Goal: Navigation & Orientation: Find specific page/section

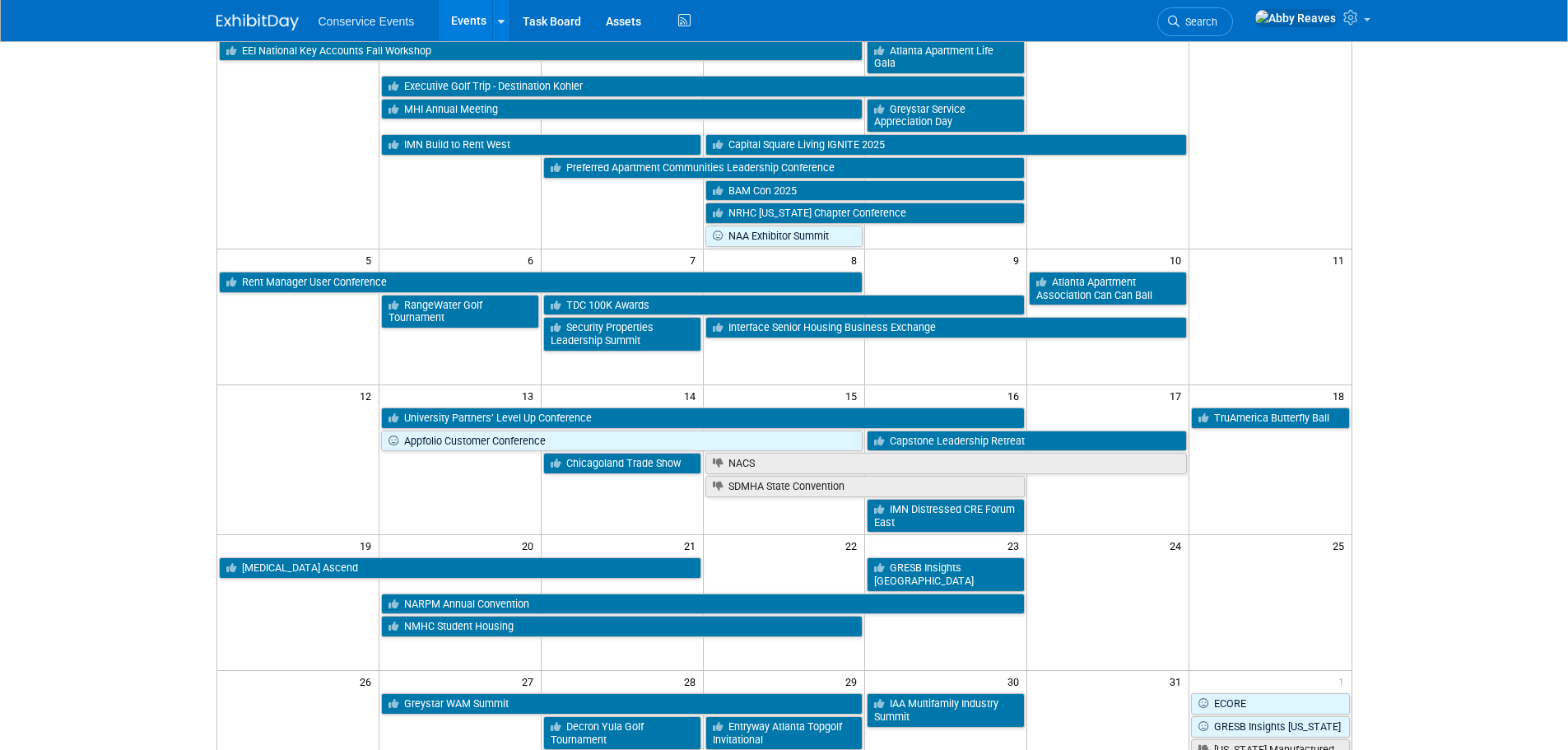
click at [155, 398] on body "Conservice Events Events Add Event Bulk Upload Events Shareable Event Boards Re…" at bounding box center [784, 211] width 1568 height 750
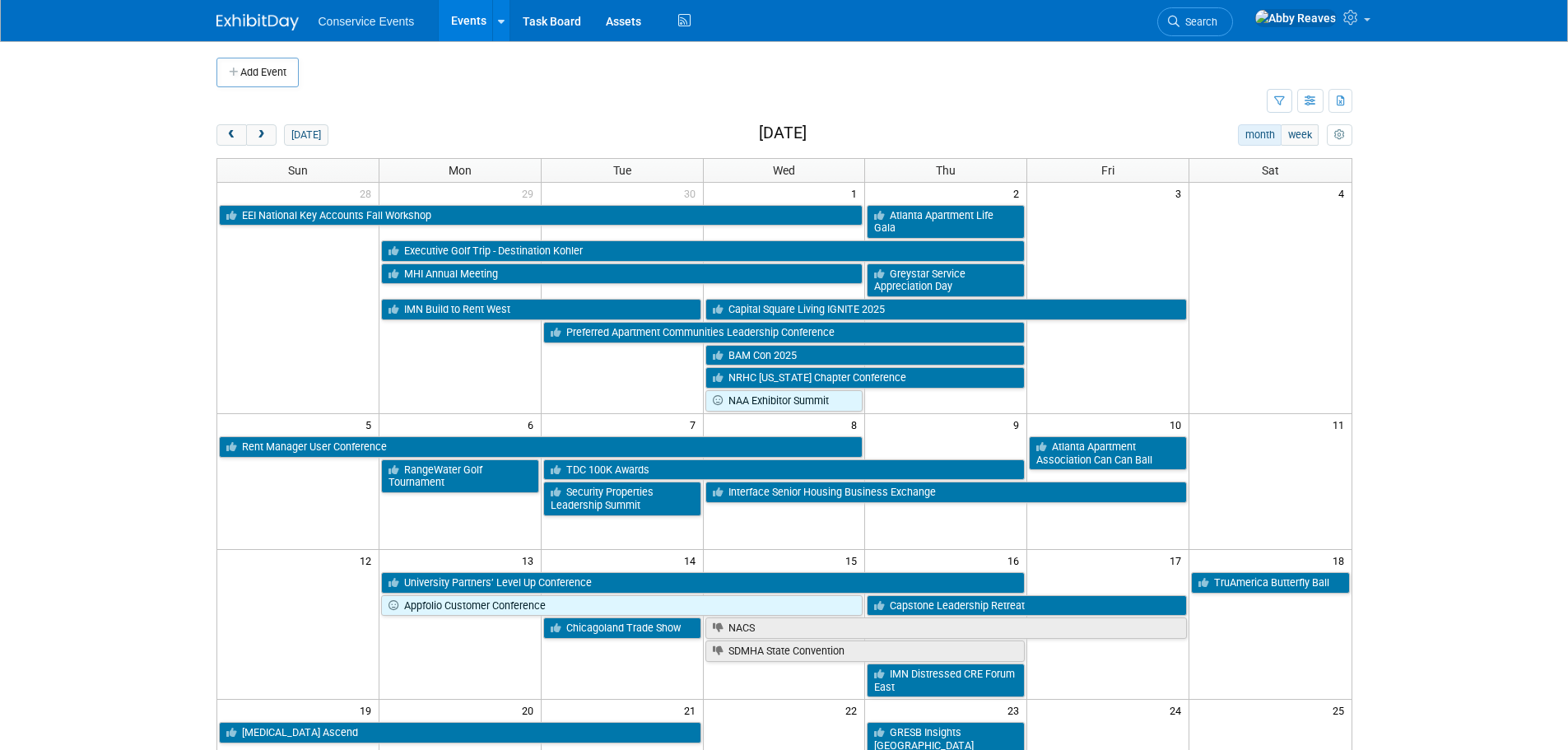
click at [227, 122] on div "Add Event New Event Duplicate Event Warning There is another event in your work…" at bounding box center [784, 639] width 1160 height 1196
click at [227, 137] on span "prev" at bounding box center [231, 135] width 13 height 11
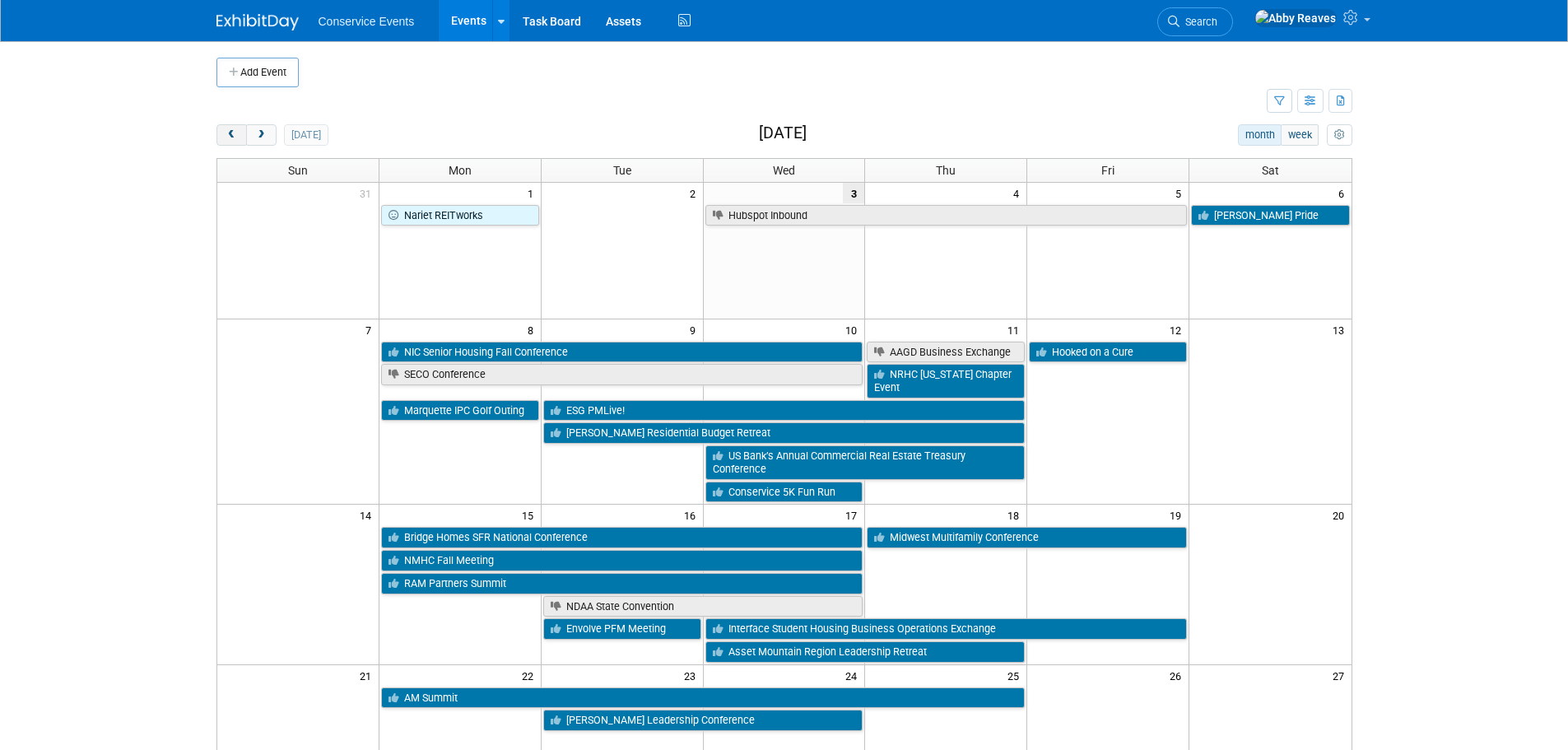
click at [237, 134] on span "prev" at bounding box center [231, 135] width 13 height 11
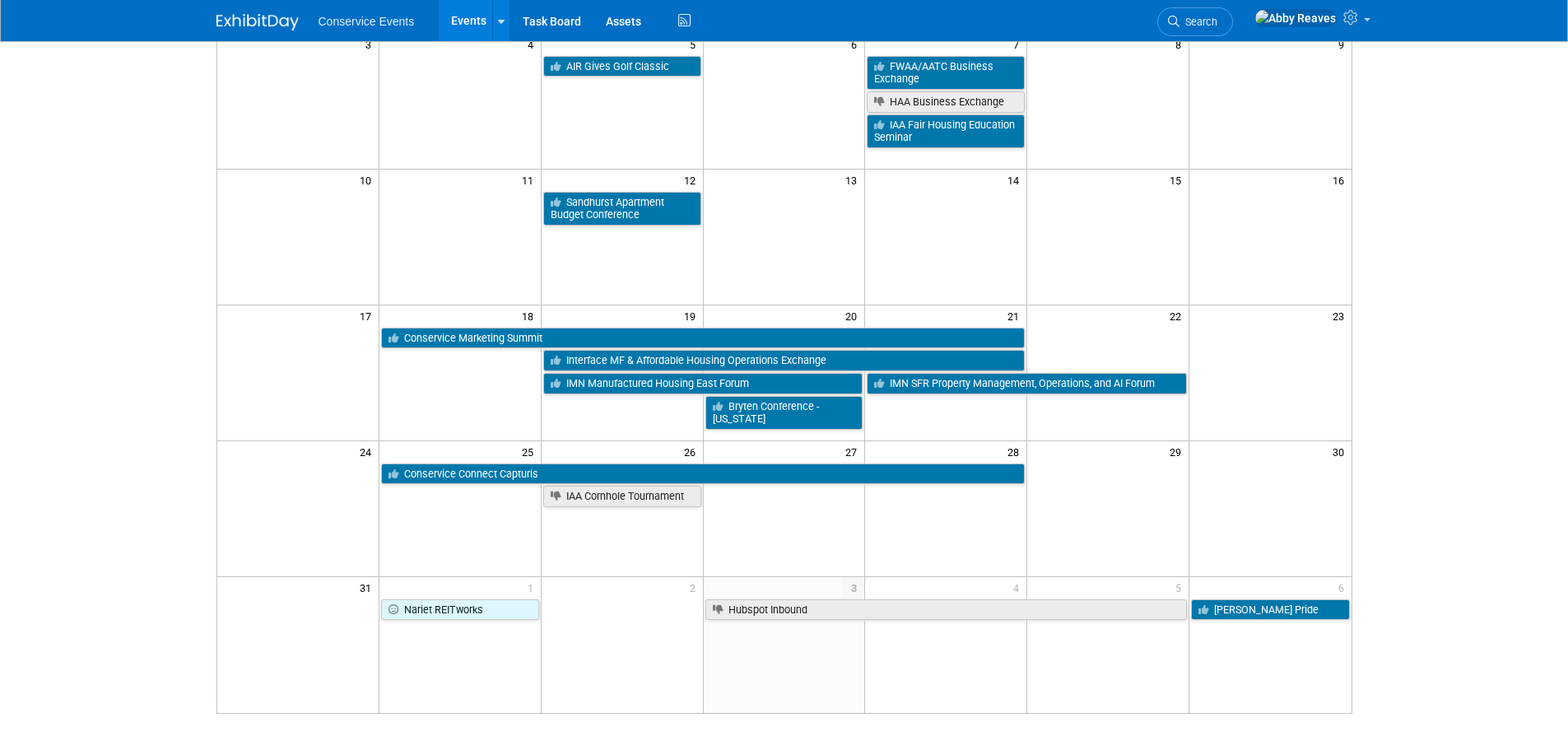
scroll to position [428, 0]
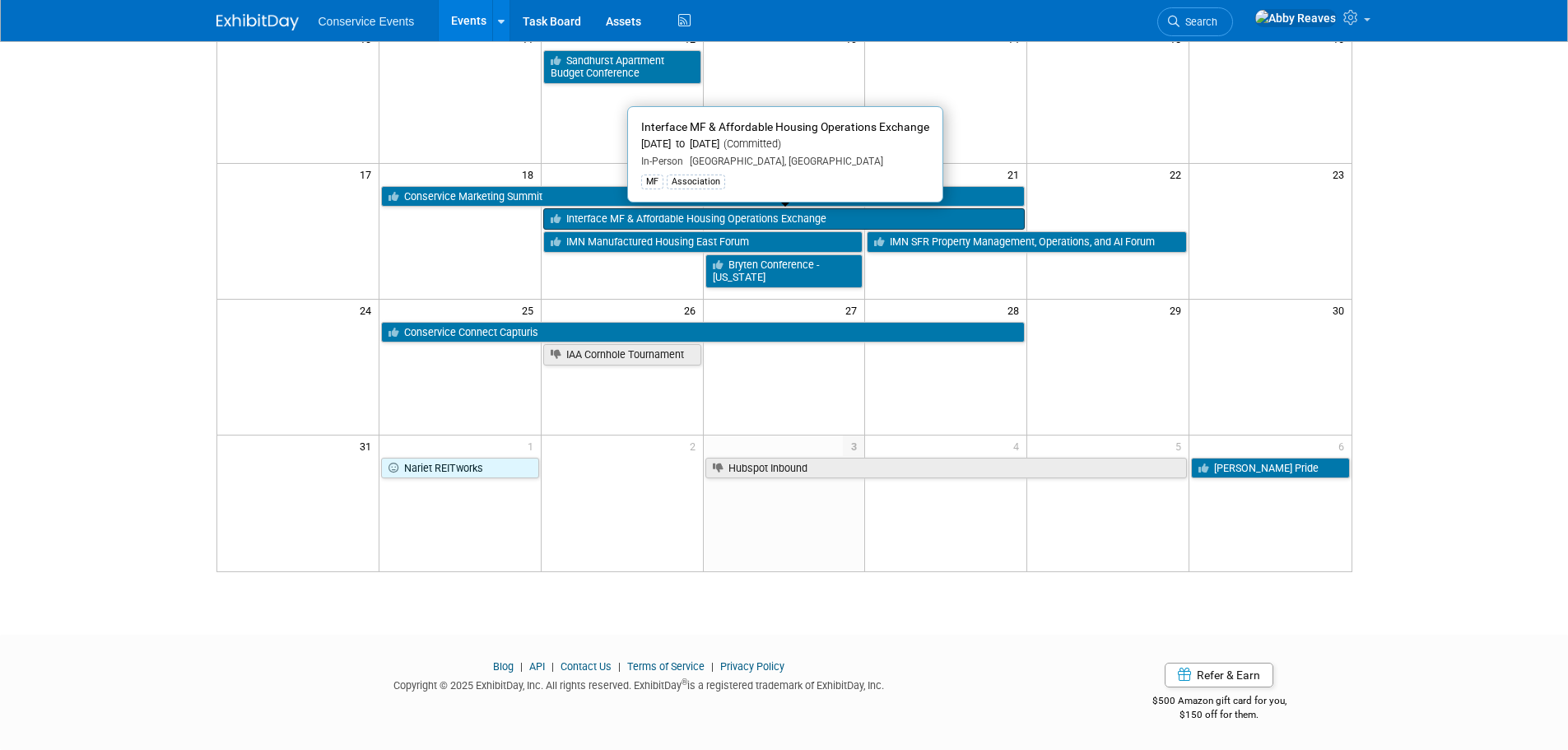
click at [596, 221] on link "Interface MF & Affordable Housing Operations Exchange" at bounding box center [784, 219] width 482 height 22
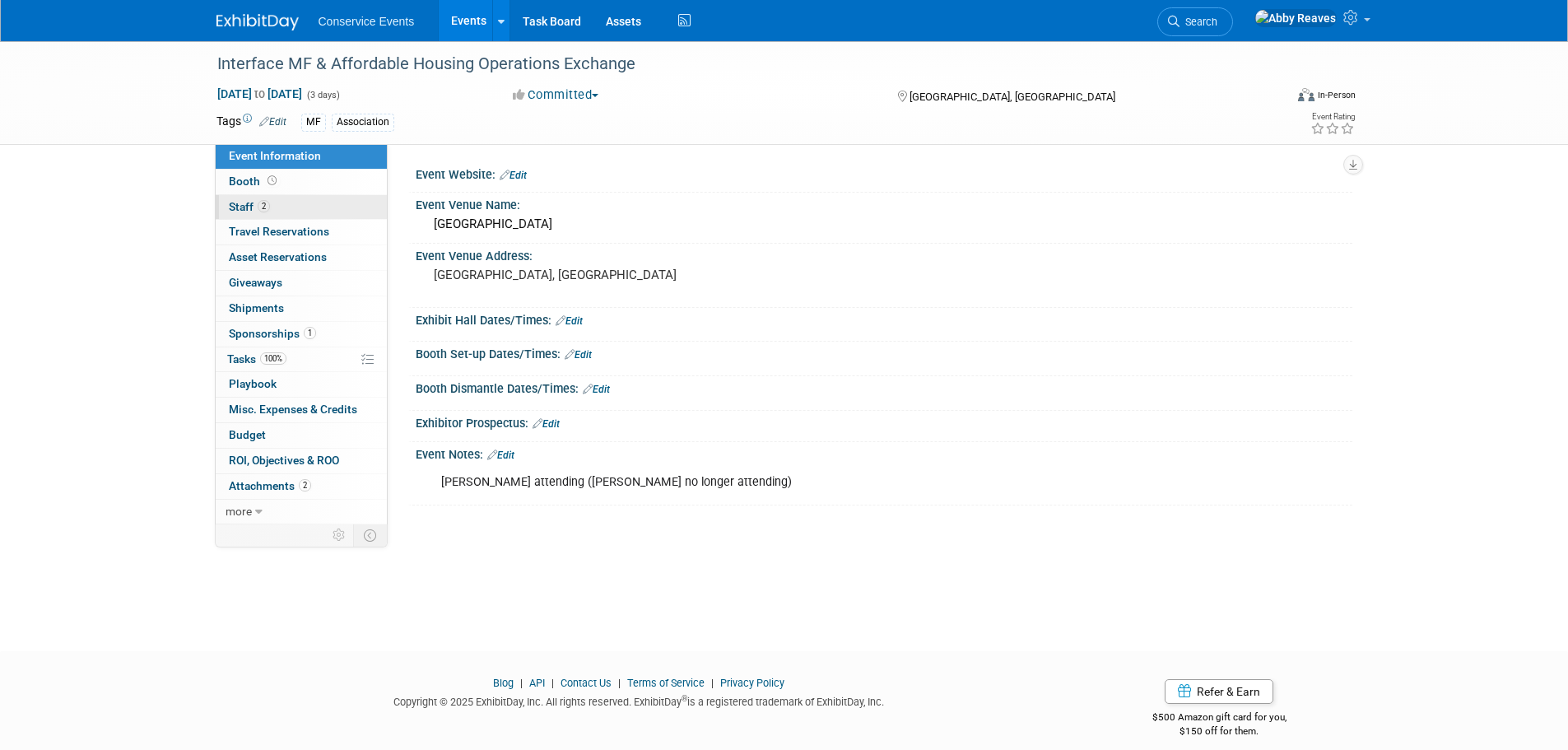
click at [282, 200] on link "2 Staff 2" at bounding box center [301, 207] width 171 height 25
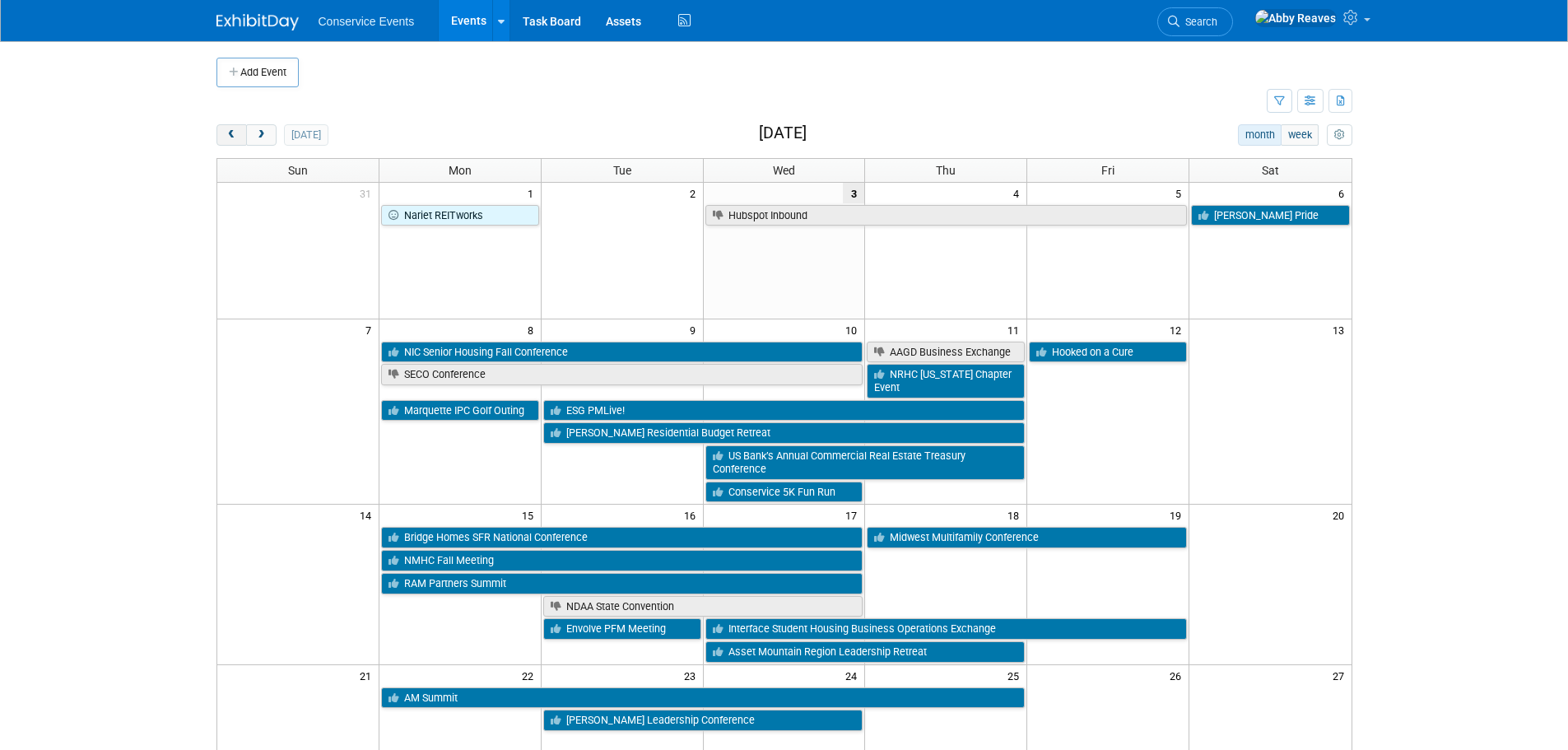
click at [222, 136] on button "prev" at bounding box center [231, 135] width 31 height 22
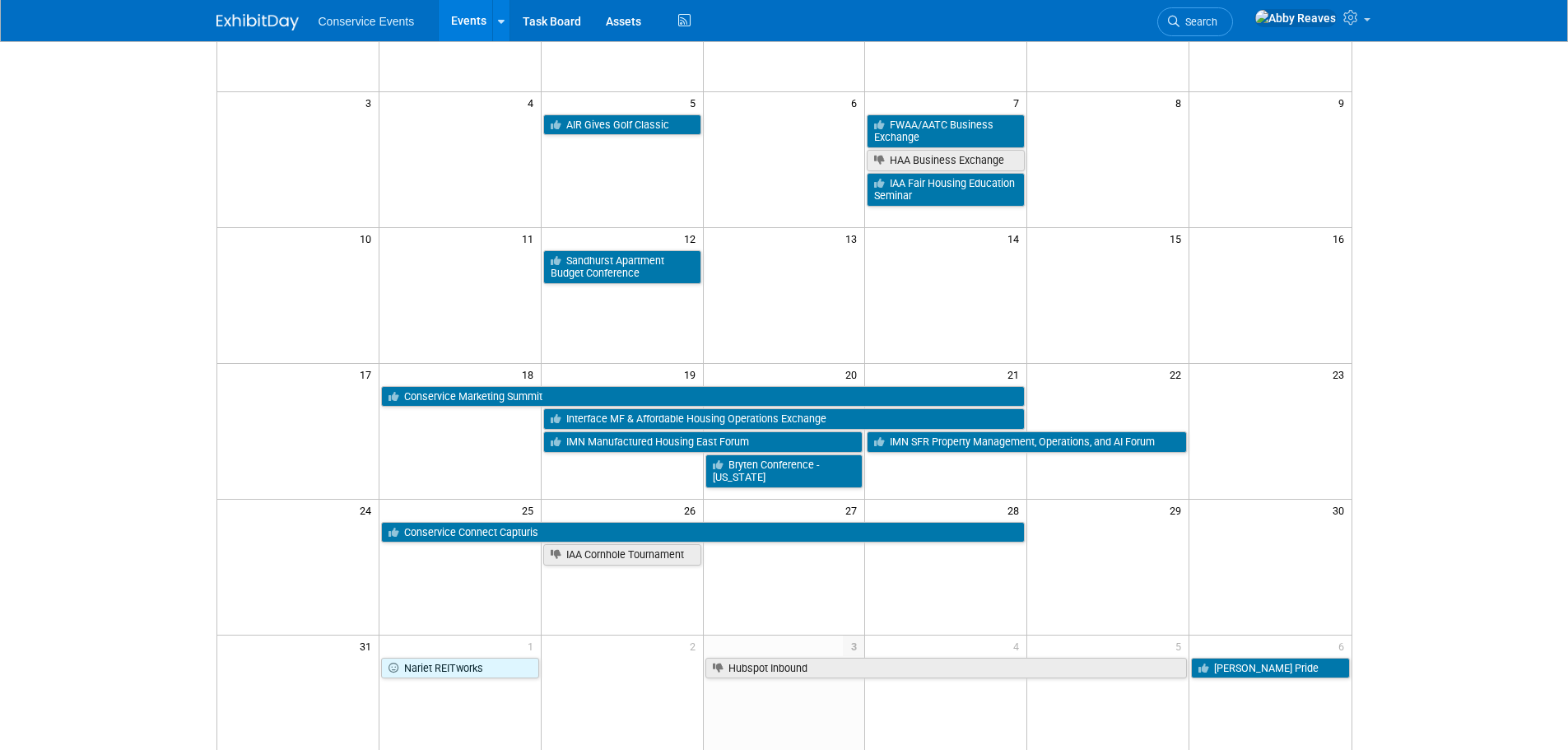
scroll to position [247, 0]
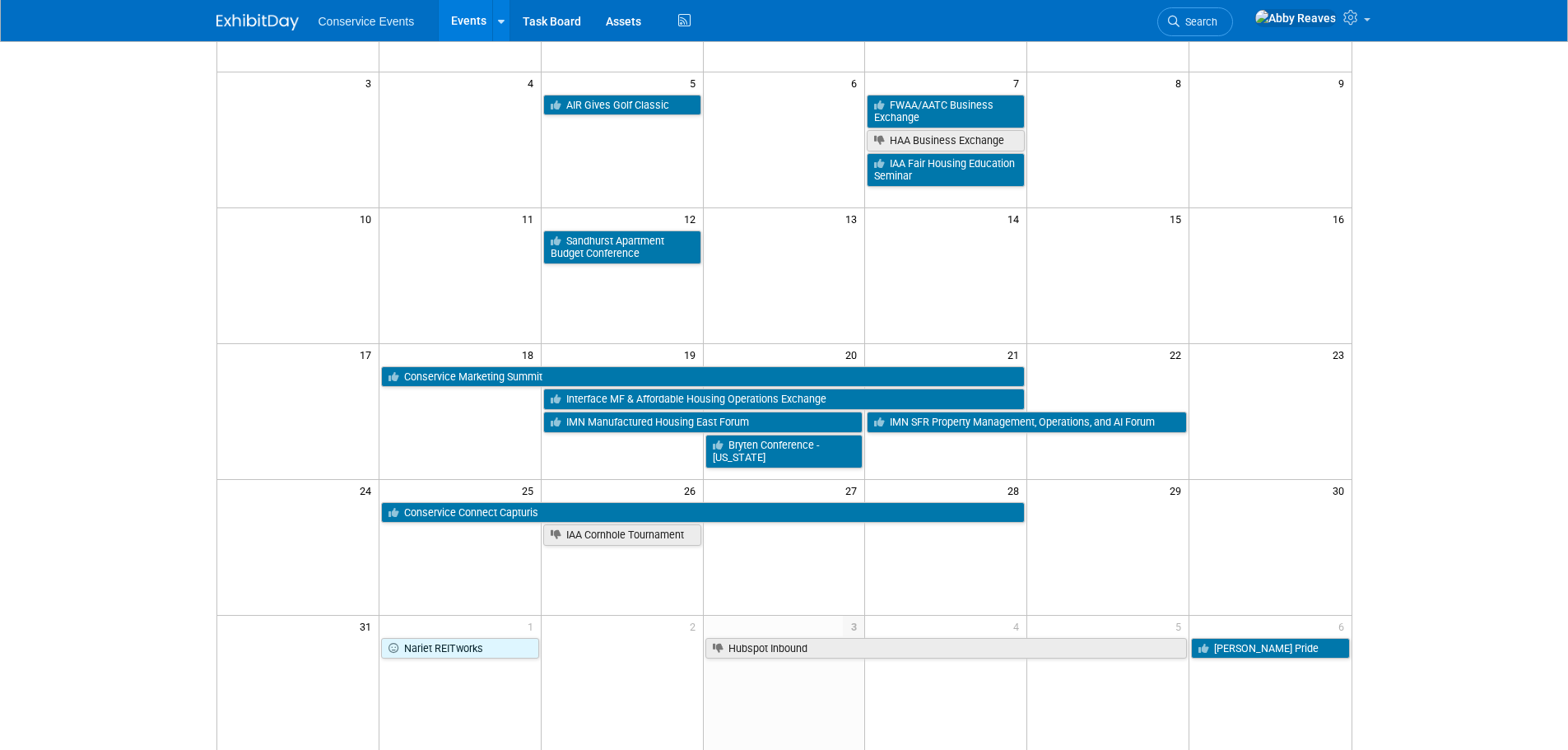
click at [694, 426] on link "IMN Manufactured Housing East Forum" at bounding box center [703, 422] width 320 height 22
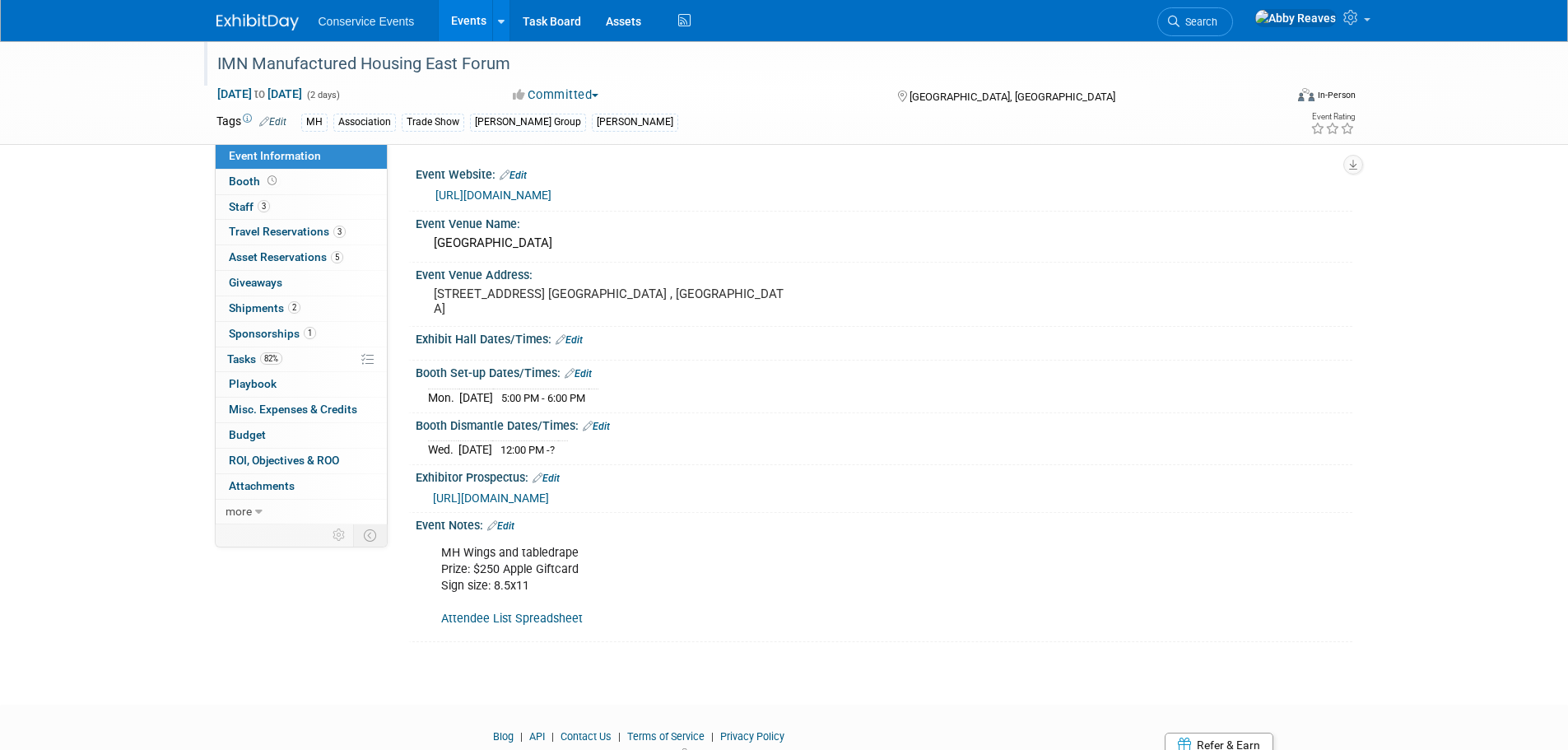
click at [543, 64] on div "IMN Manufactured Housing East Forum" at bounding box center [735, 64] width 1047 height 30
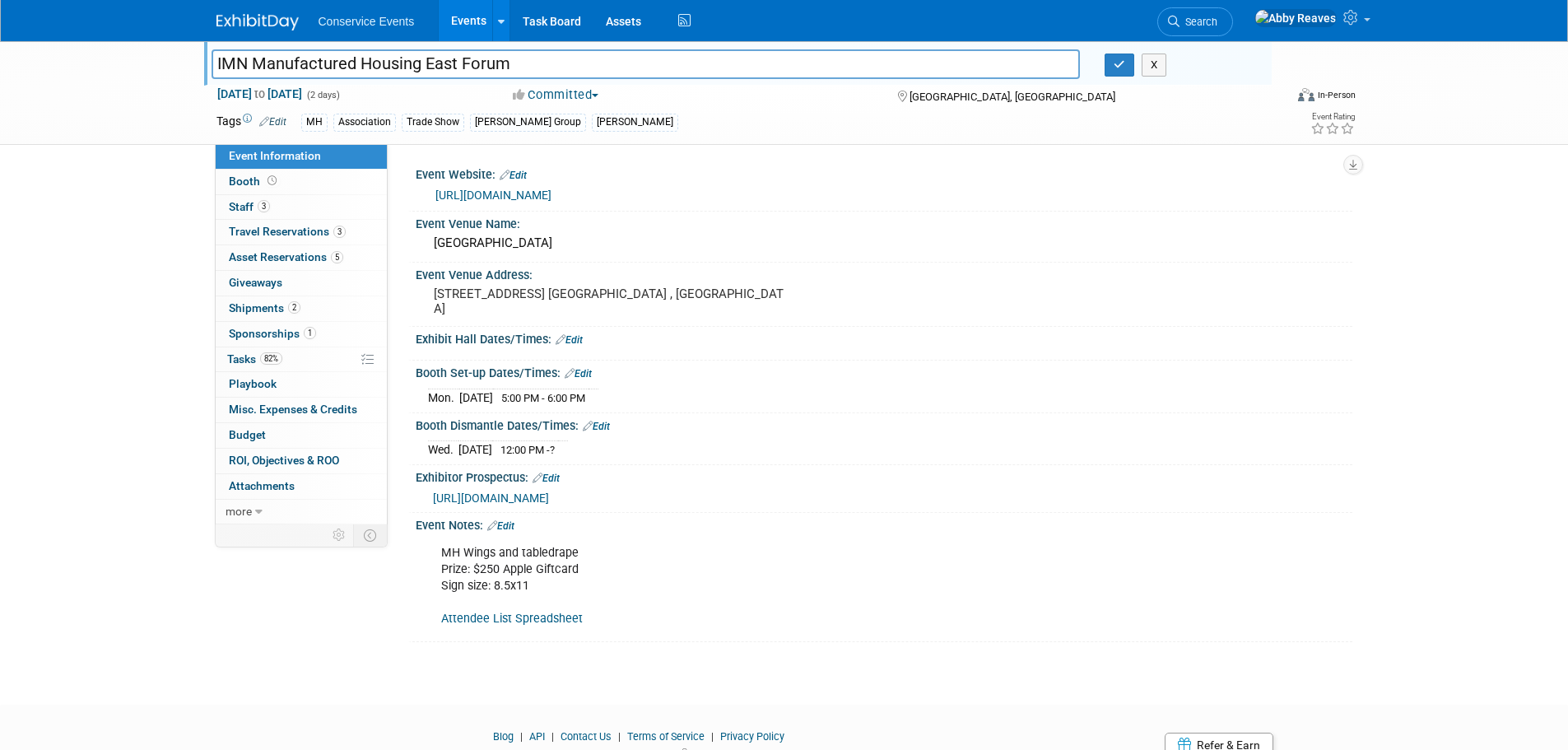
drag, startPoint x: 525, startPoint y: 60, endPoint x: 137, endPoint y: 83, distance: 388.7
click at [137, 83] on div "IMN Manufactured Housing East Forum IMN Manufactured Housing East Forum X Aug 1…" at bounding box center [784, 93] width 1568 height 103
click at [1146, 66] on button "X" at bounding box center [1155, 64] width 26 height 23
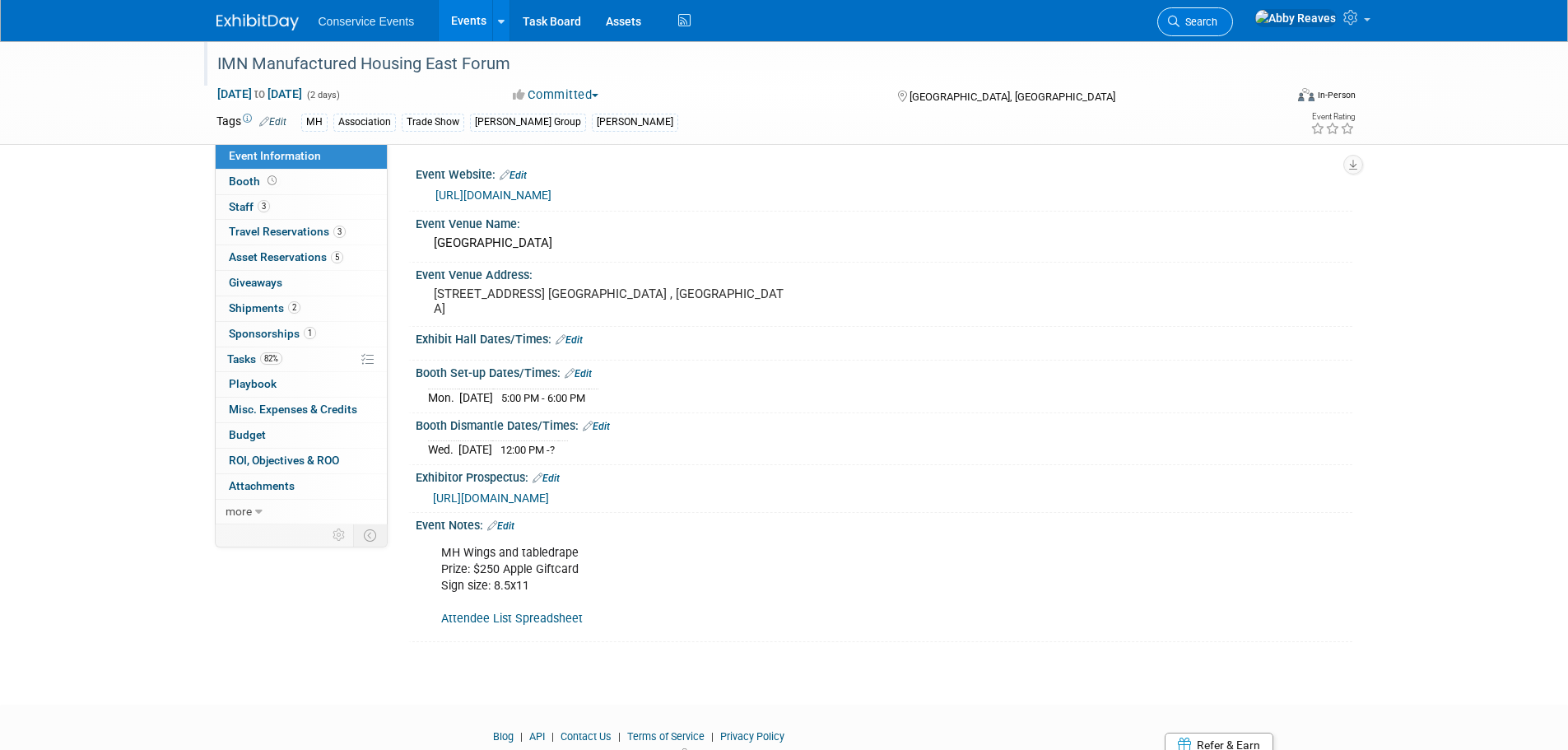
click at [1233, 32] on link "Search" at bounding box center [1195, 22] width 76 height 29
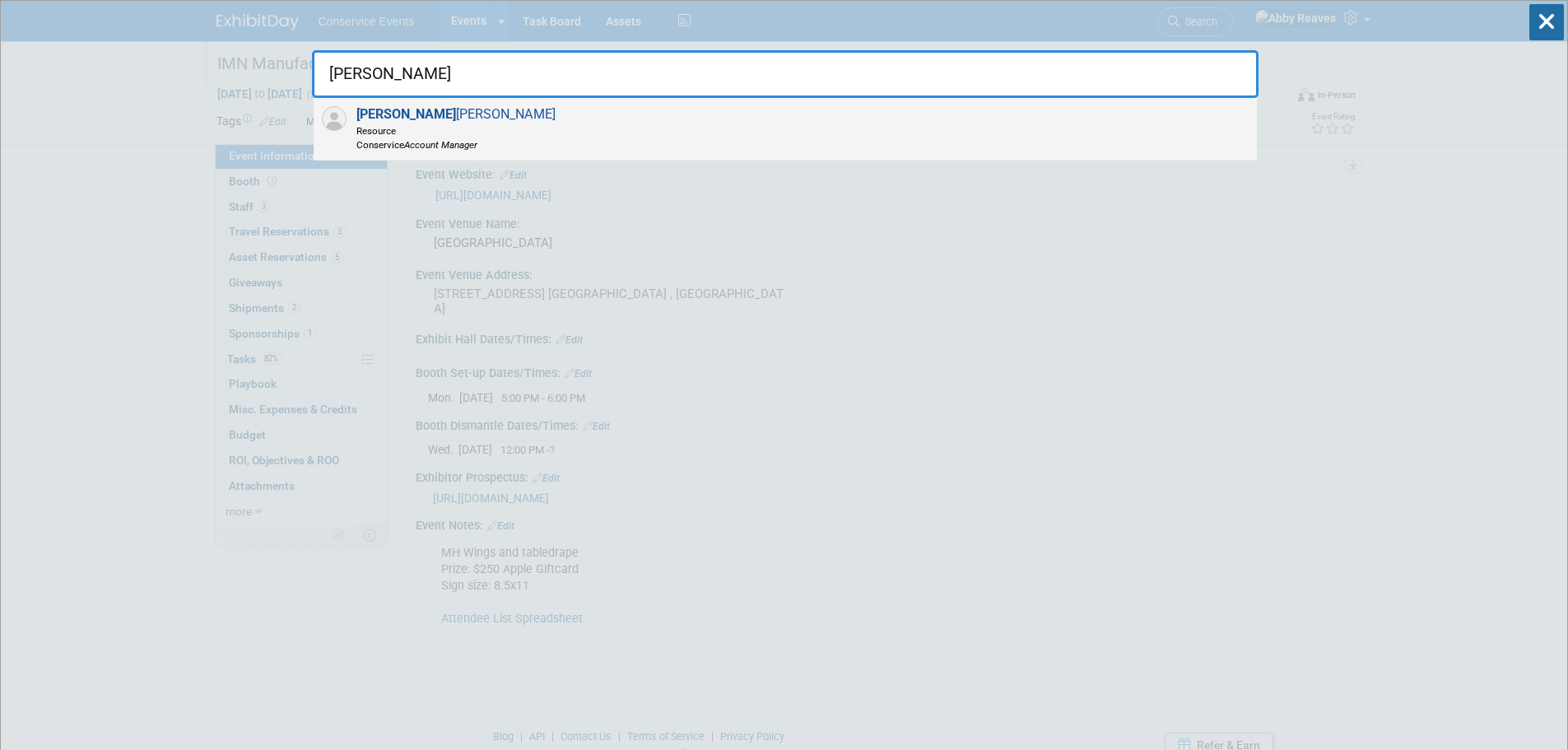
type input "kristine"
click at [390, 149] on span "Conservice Account Manager" at bounding box center [456, 145] width 199 height 14
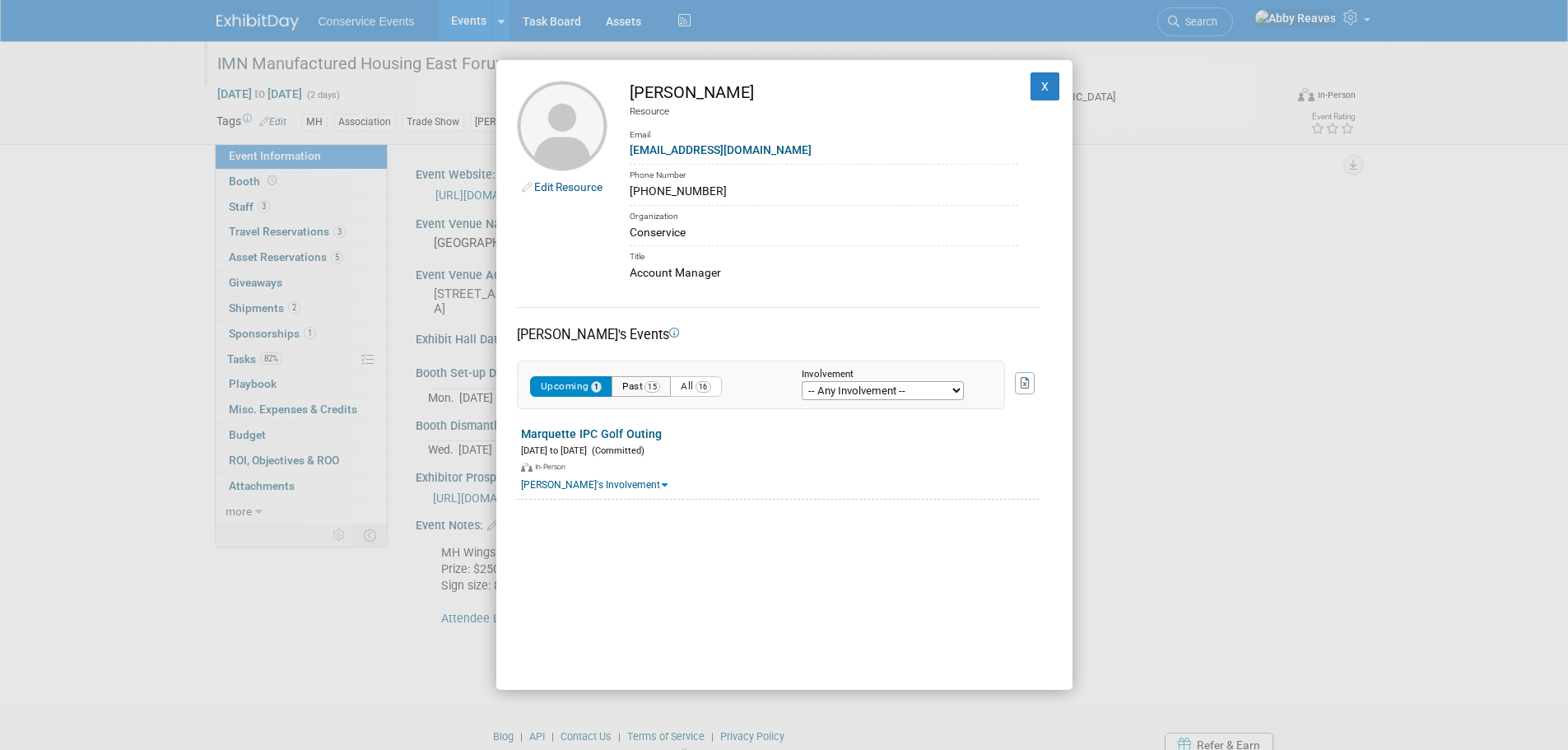
click at [638, 389] on button "Past 15" at bounding box center [641, 386] width 59 height 21
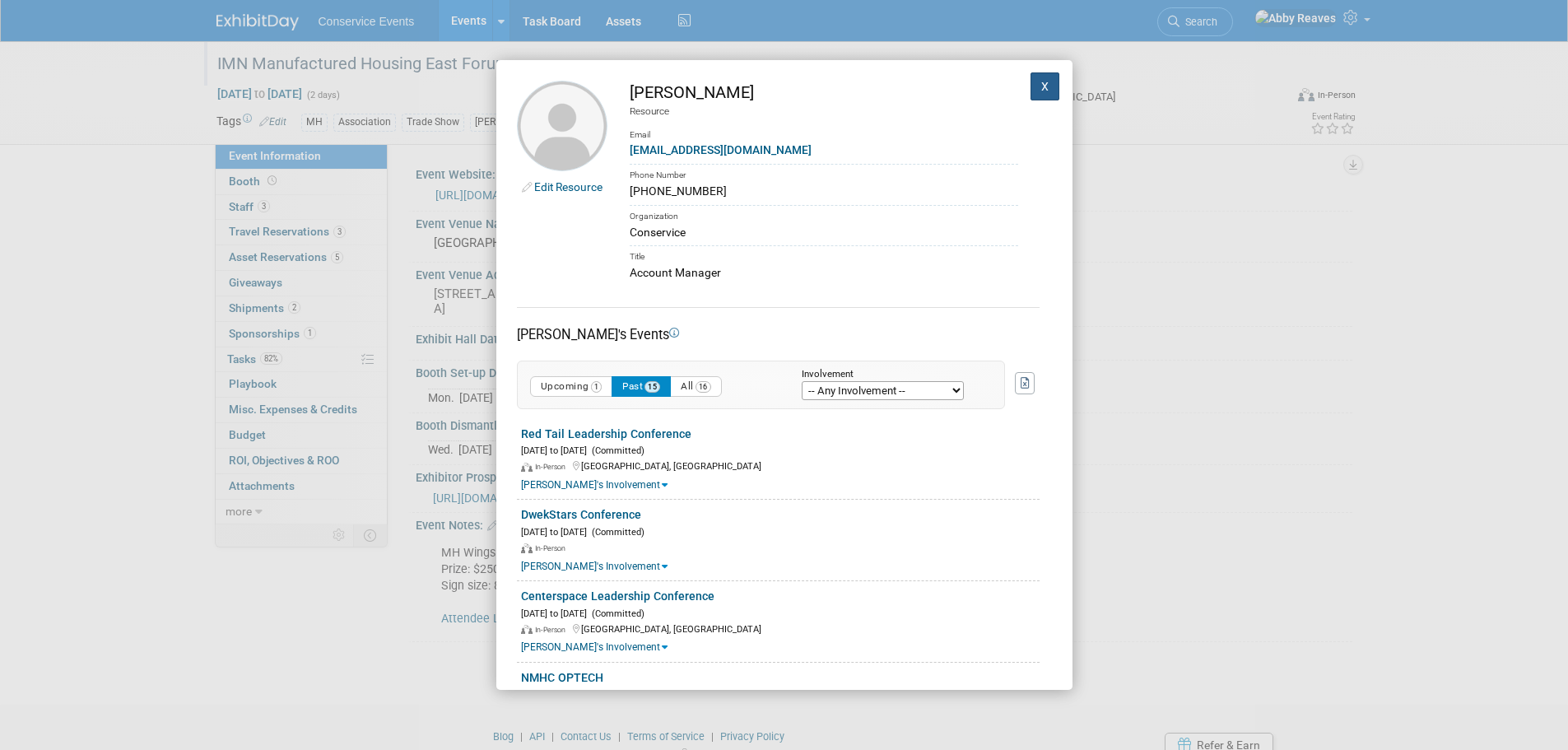
click at [1031, 78] on button "X" at bounding box center [1045, 87] width 30 height 28
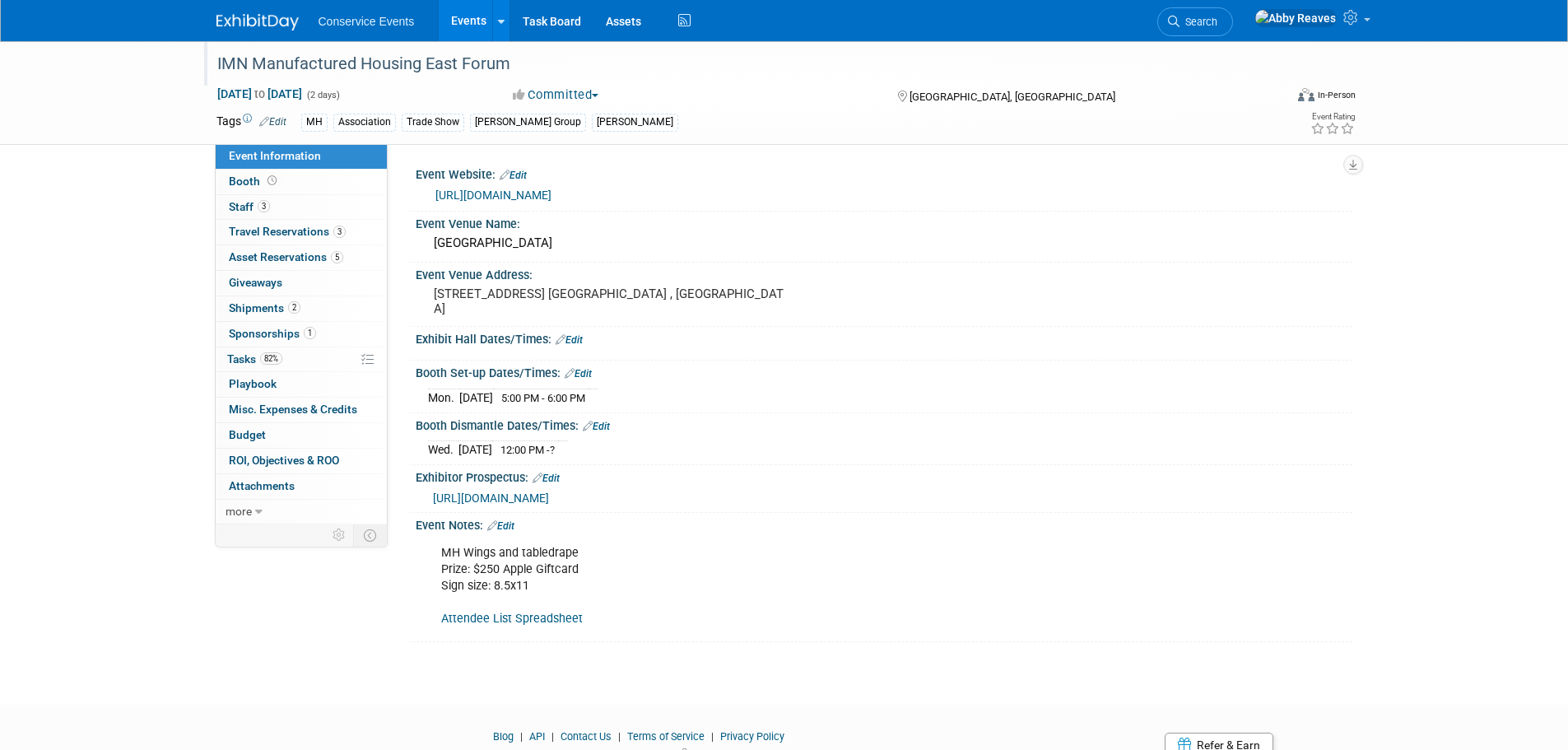
click at [455, 10] on link "Events" at bounding box center [469, 21] width 60 height 41
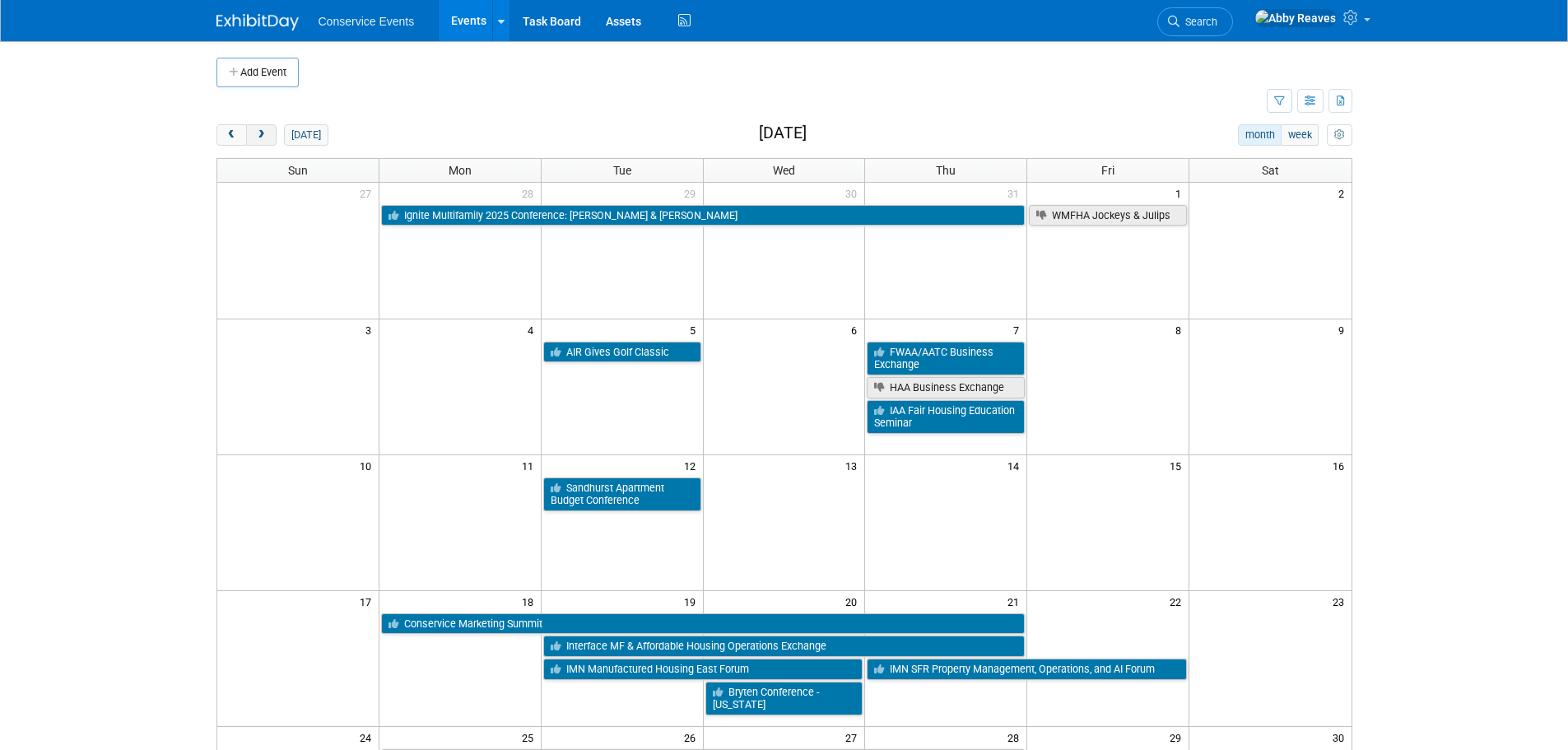
click at [264, 132] on span "next" at bounding box center [261, 135] width 13 height 11
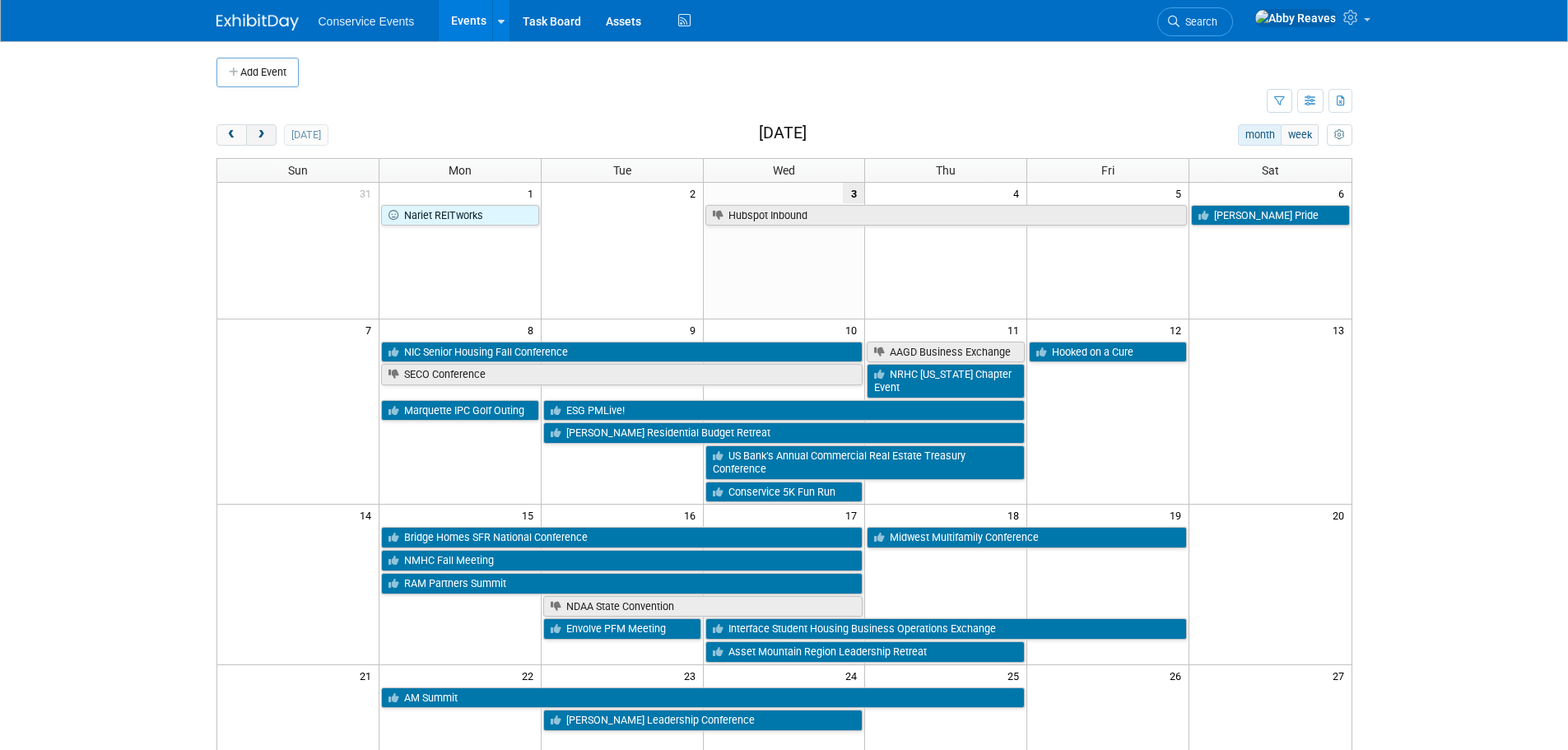
click at [264, 132] on span "next" at bounding box center [261, 135] width 13 height 11
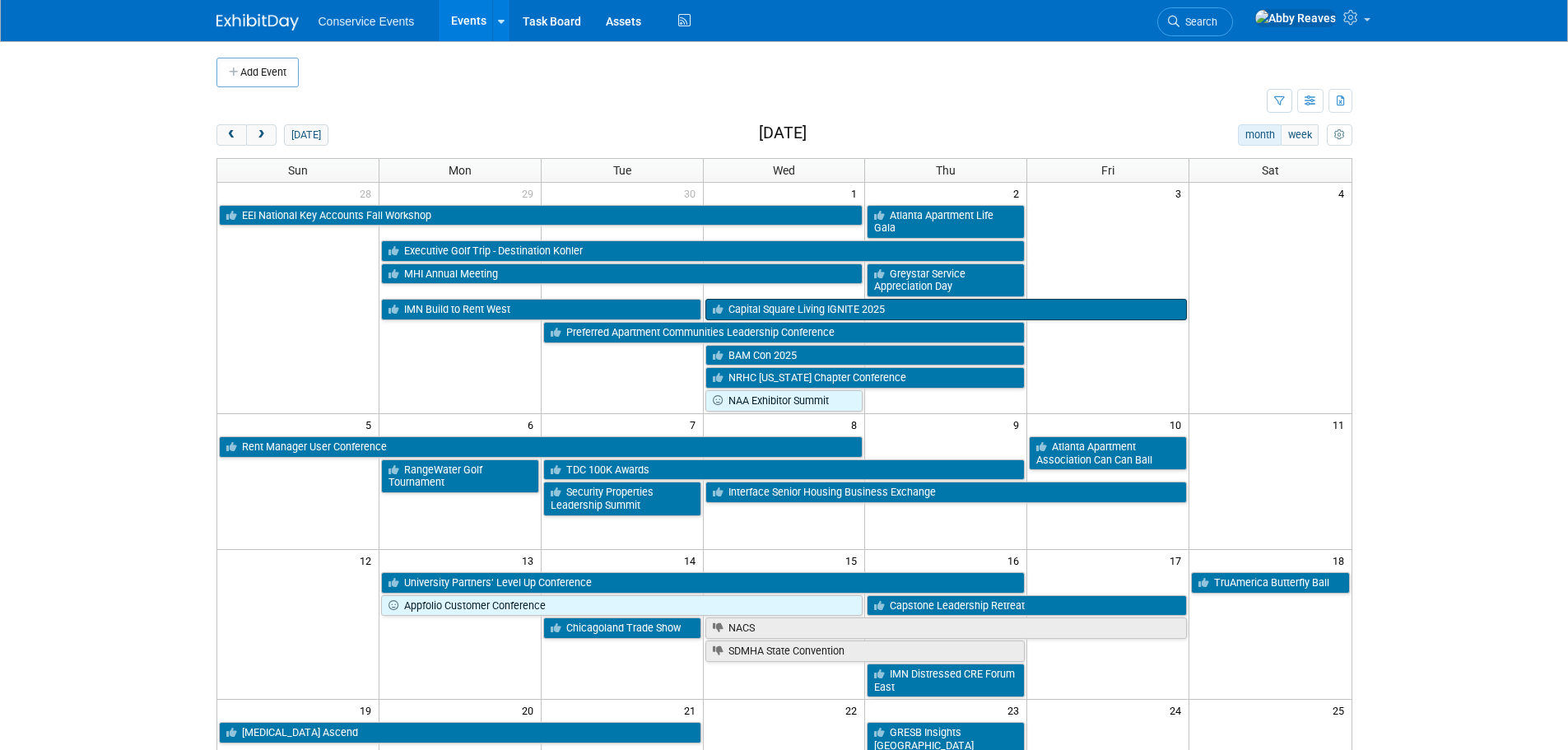
click at [933, 300] on link "Capital Square Living IGNITE 2025" at bounding box center [947, 310] width 482 height 22
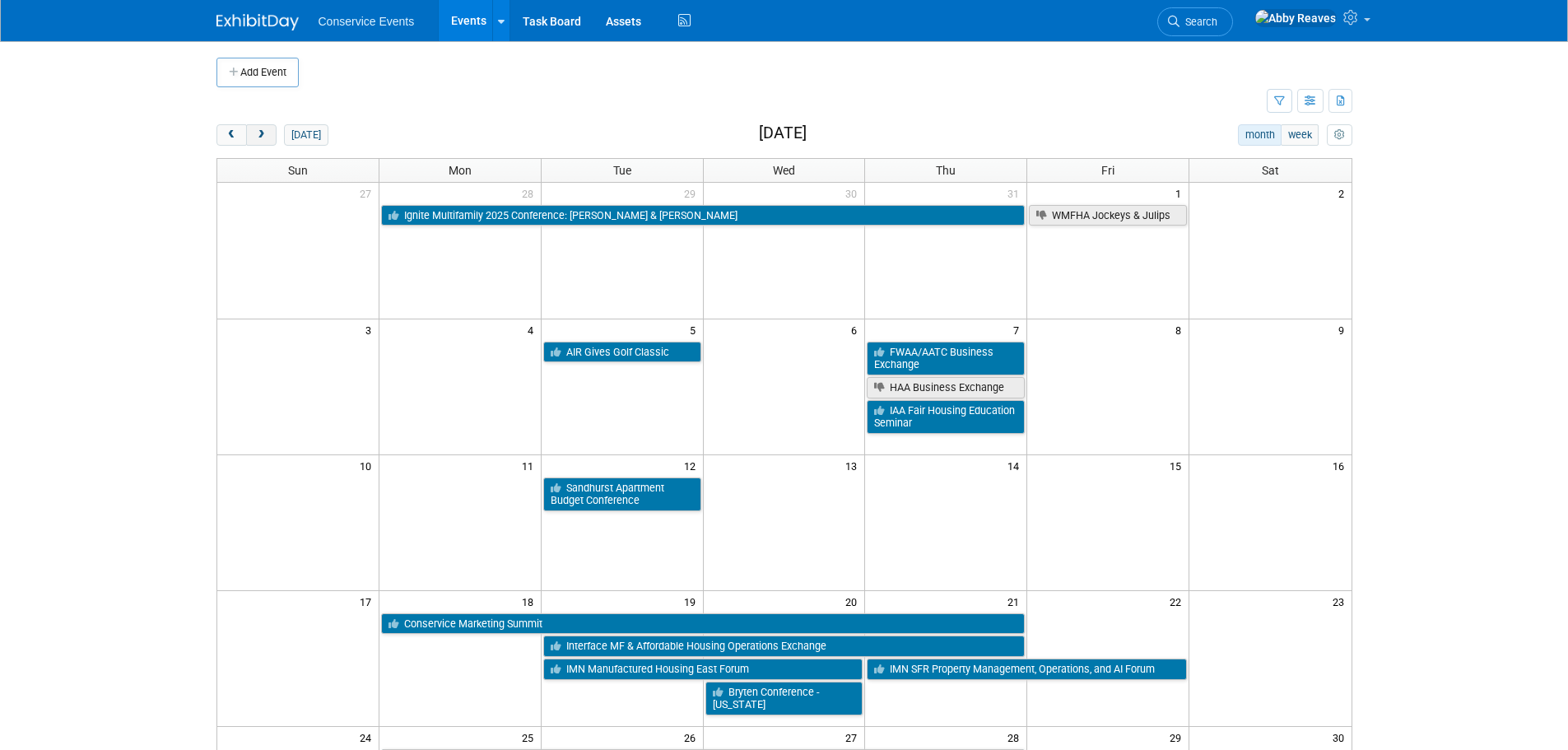
click at [268, 127] on button "next" at bounding box center [261, 135] width 31 height 22
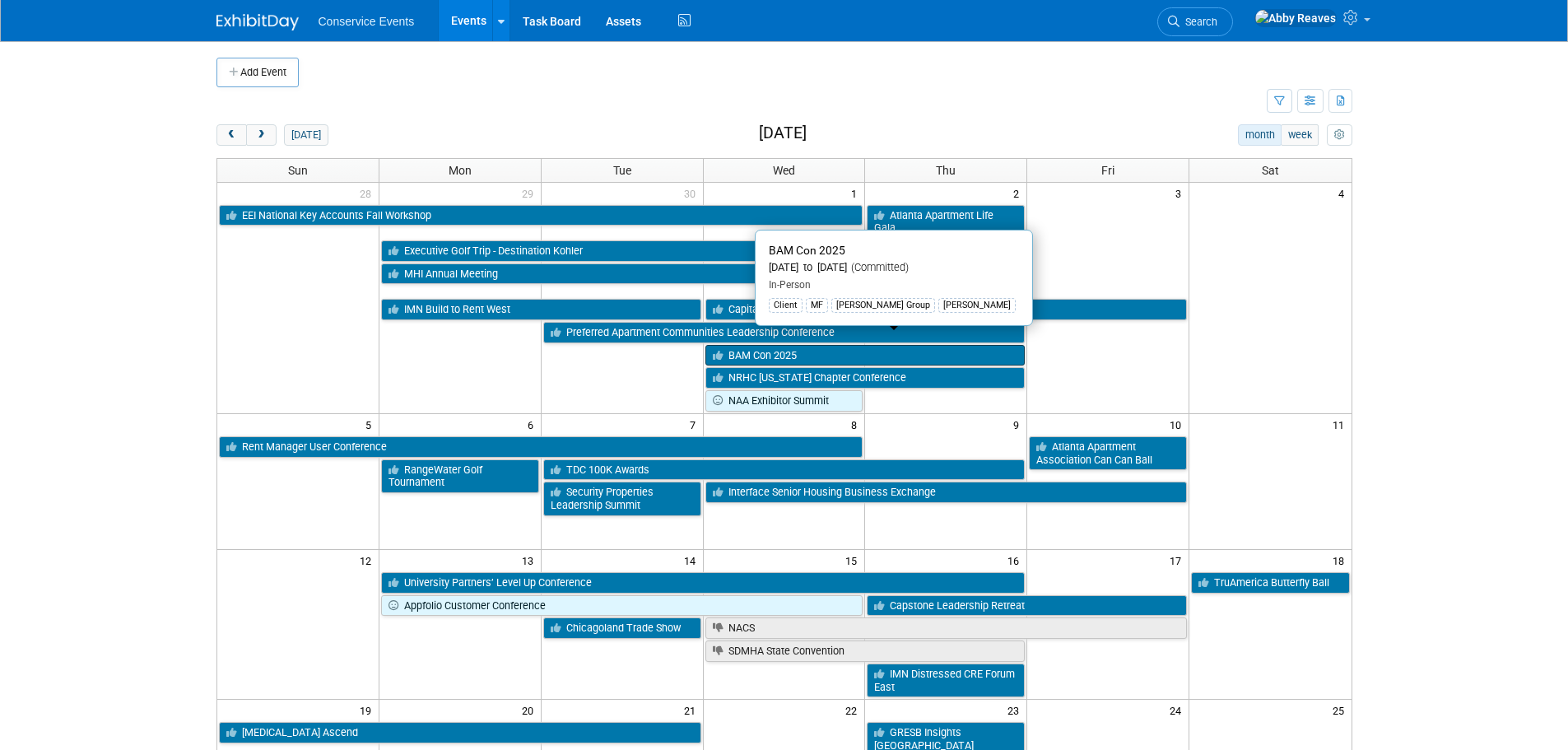
click at [821, 344] on link "BAM Con 2025" at bounding box center [865, 355] width 320 height 22
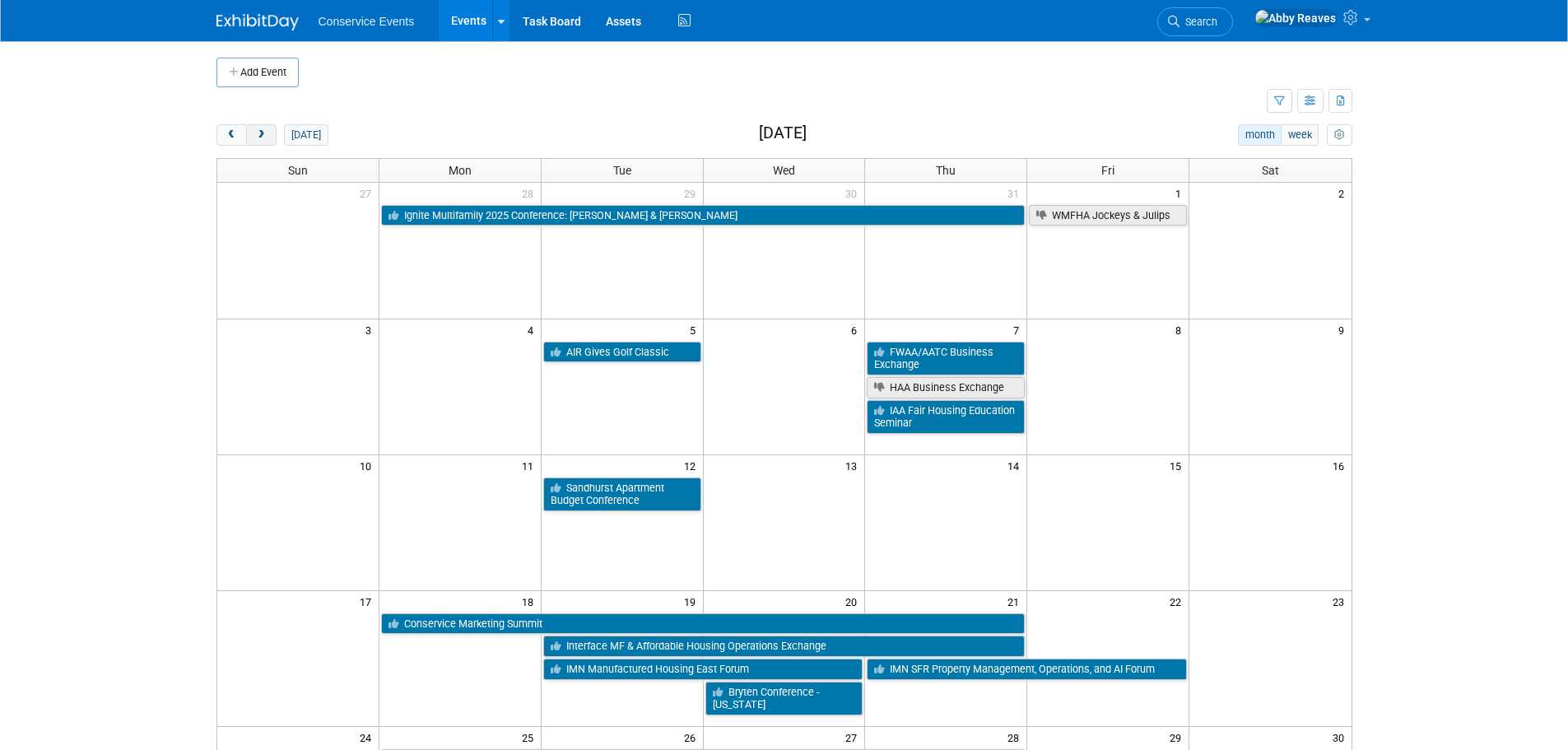
click at [248, 139] on button "next" at bounding box center [261, 135] width 31 height 22
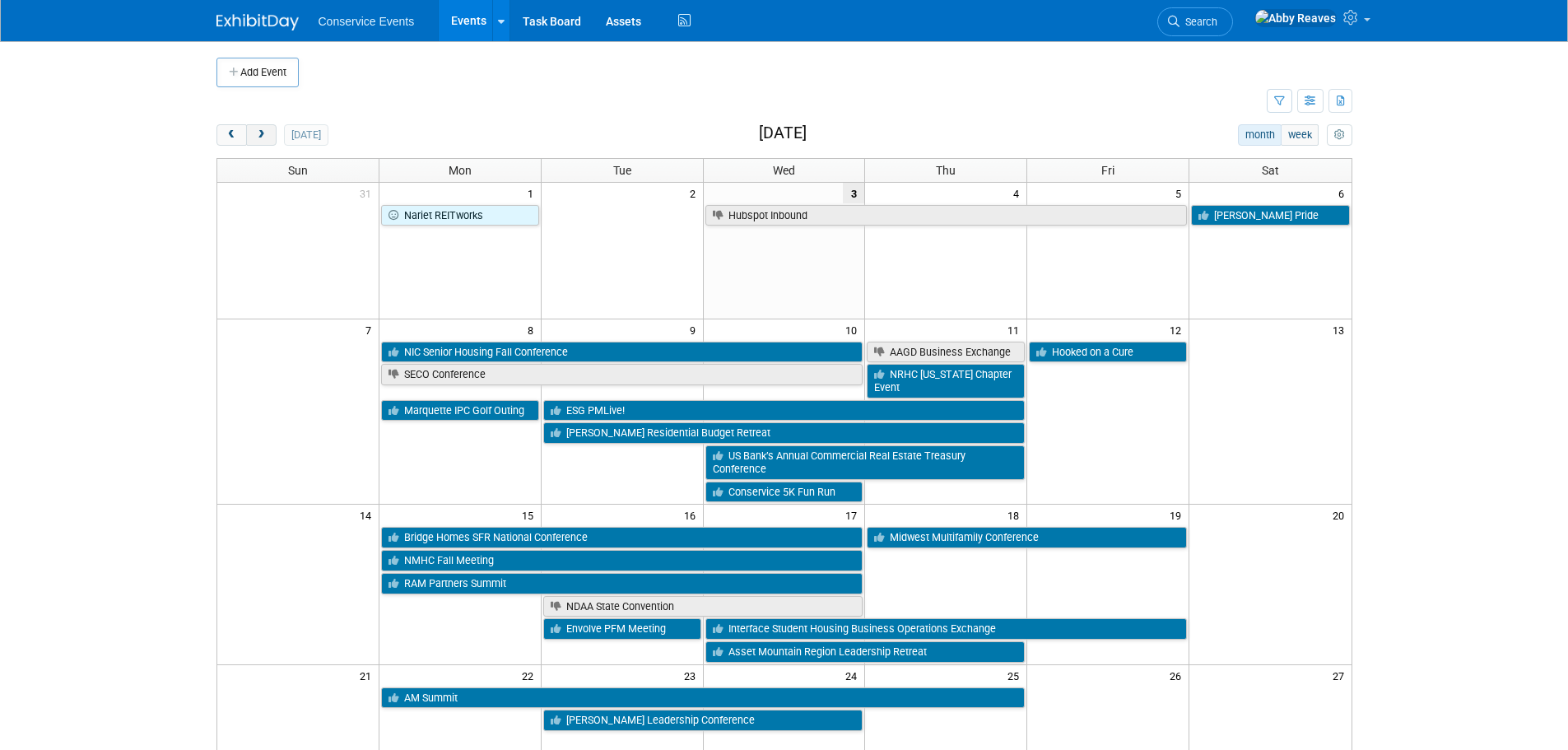
click at [259, 139] on span "next" at bounding box center [261, 135] width 13 height 11
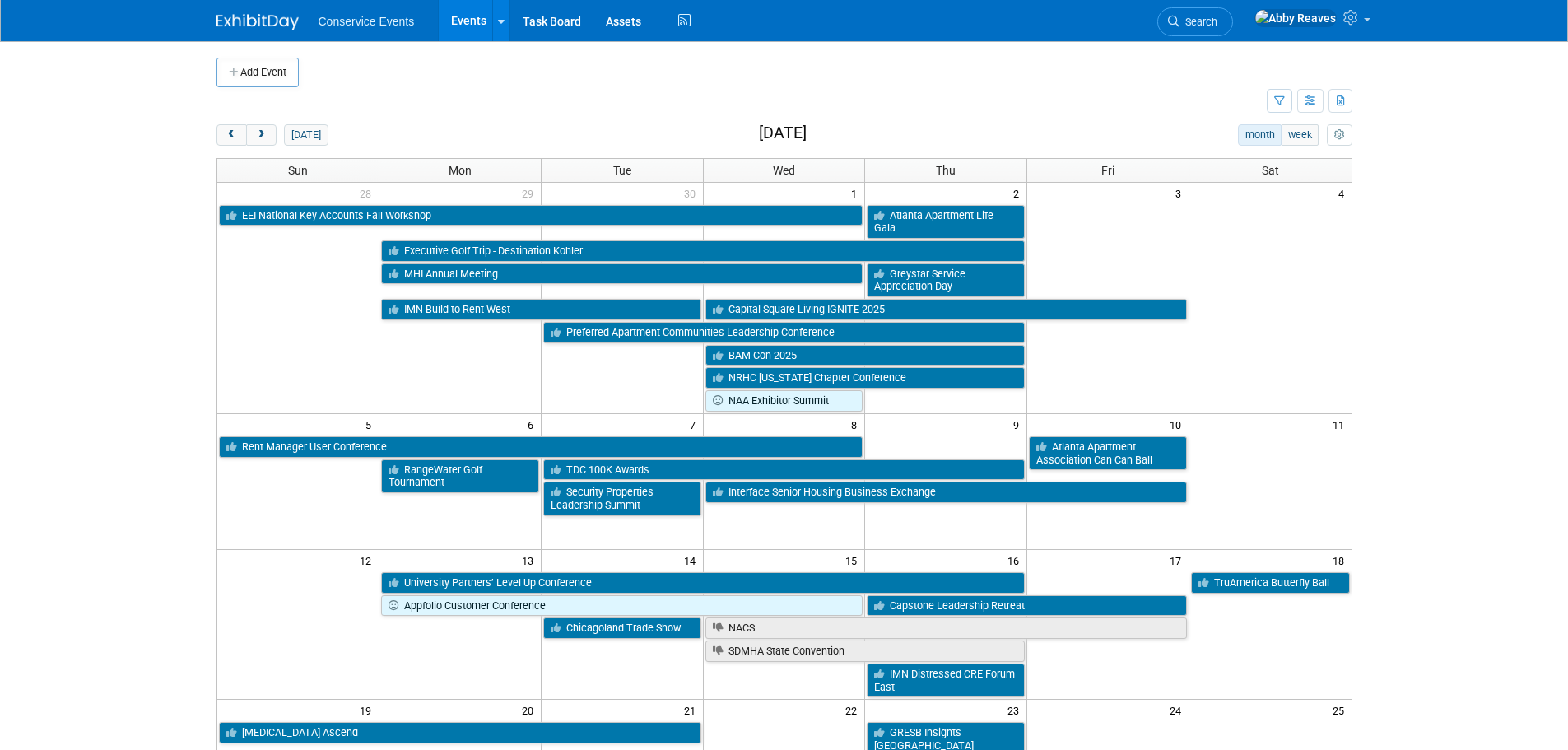
click at [636, 387] on td at bounding box center [621, 377] width 162 height 68
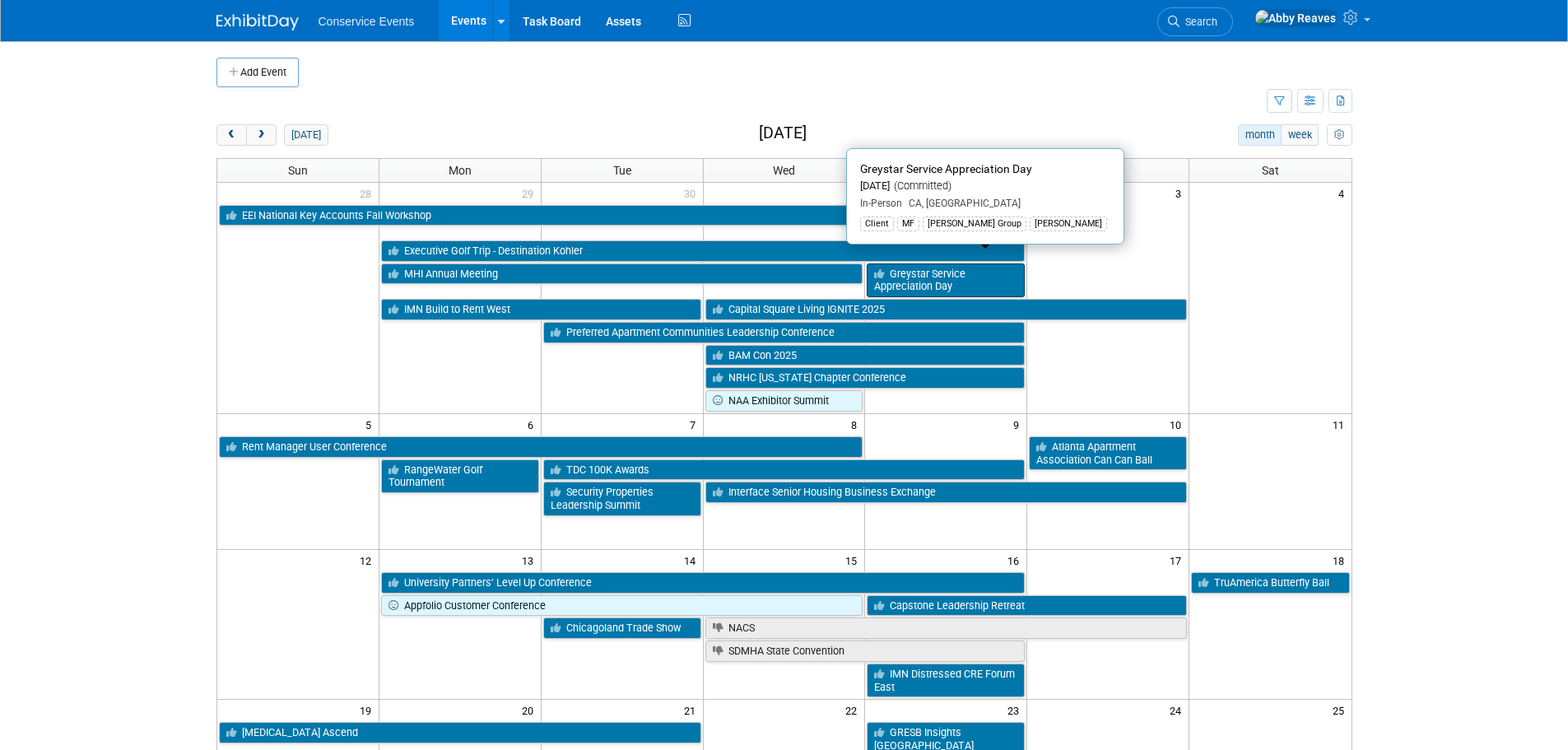
click at [981, 264] on link "Greystar Service Appreciation Day" at bounding box center [945, 281] width 158 height 33
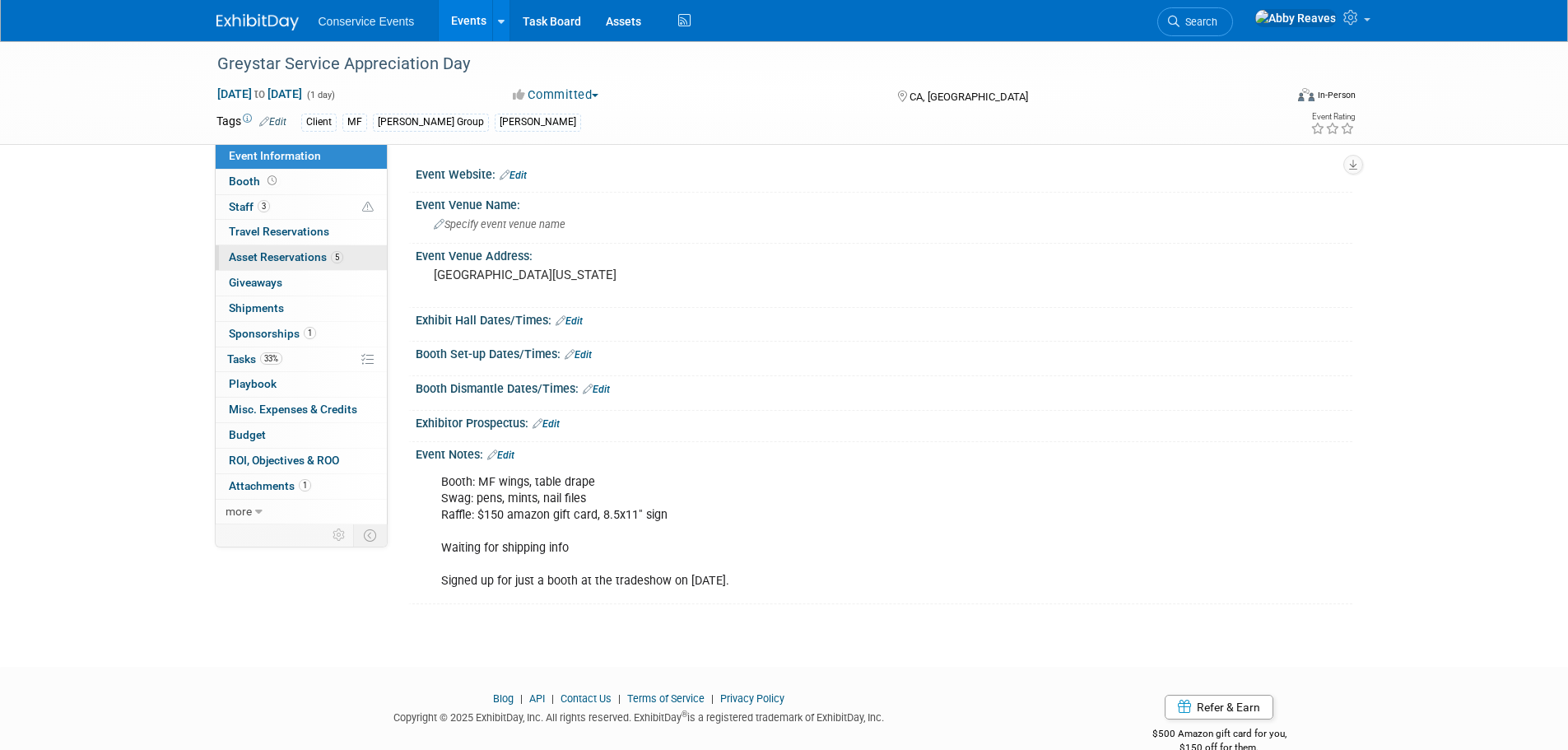
click at [316, 268] on link "5 Asset Reservations 5" at bounding box center [301, 257] width 171 height 25
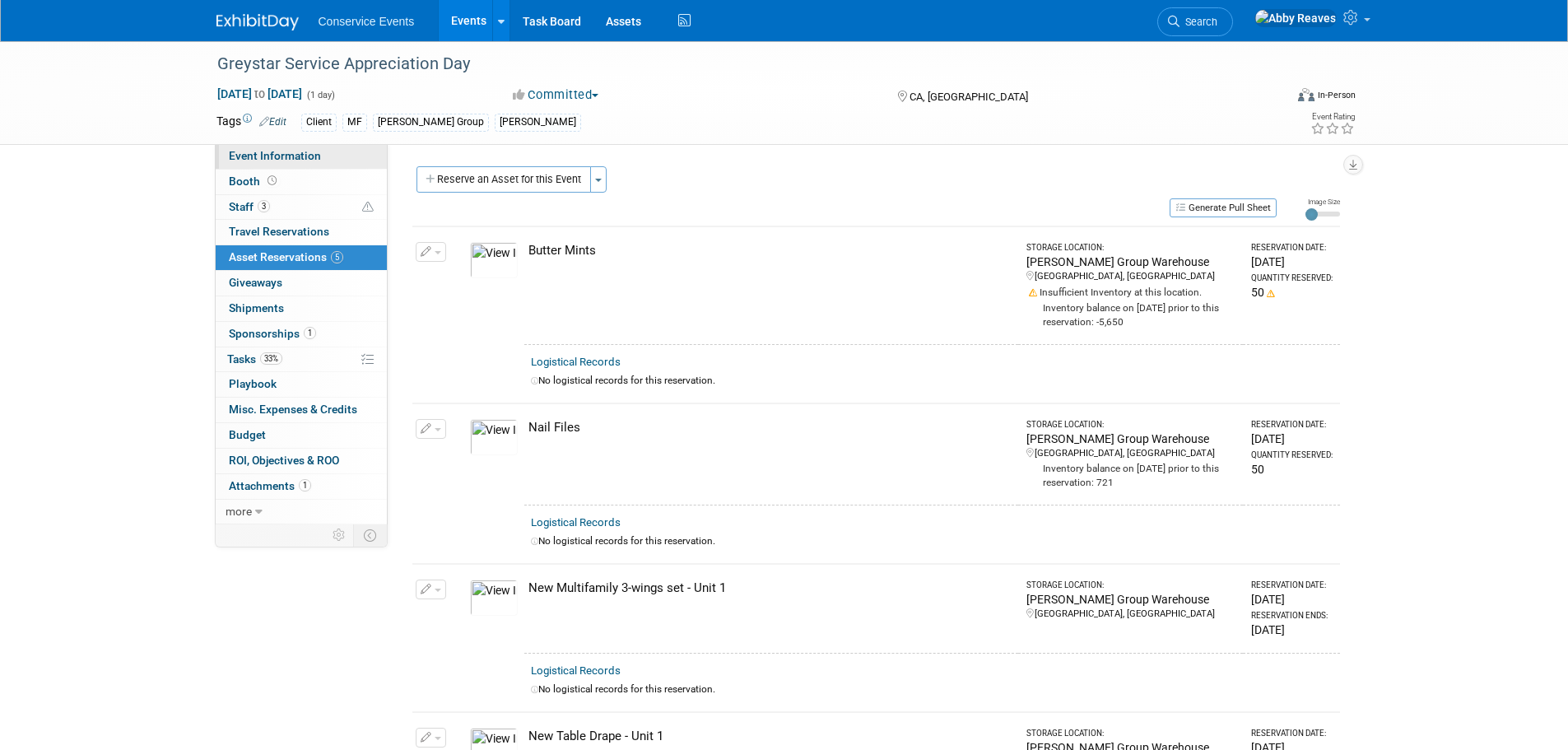
click at [297, 163] on link "Event Information" at bounding box center [301, 156] width 171 height 25
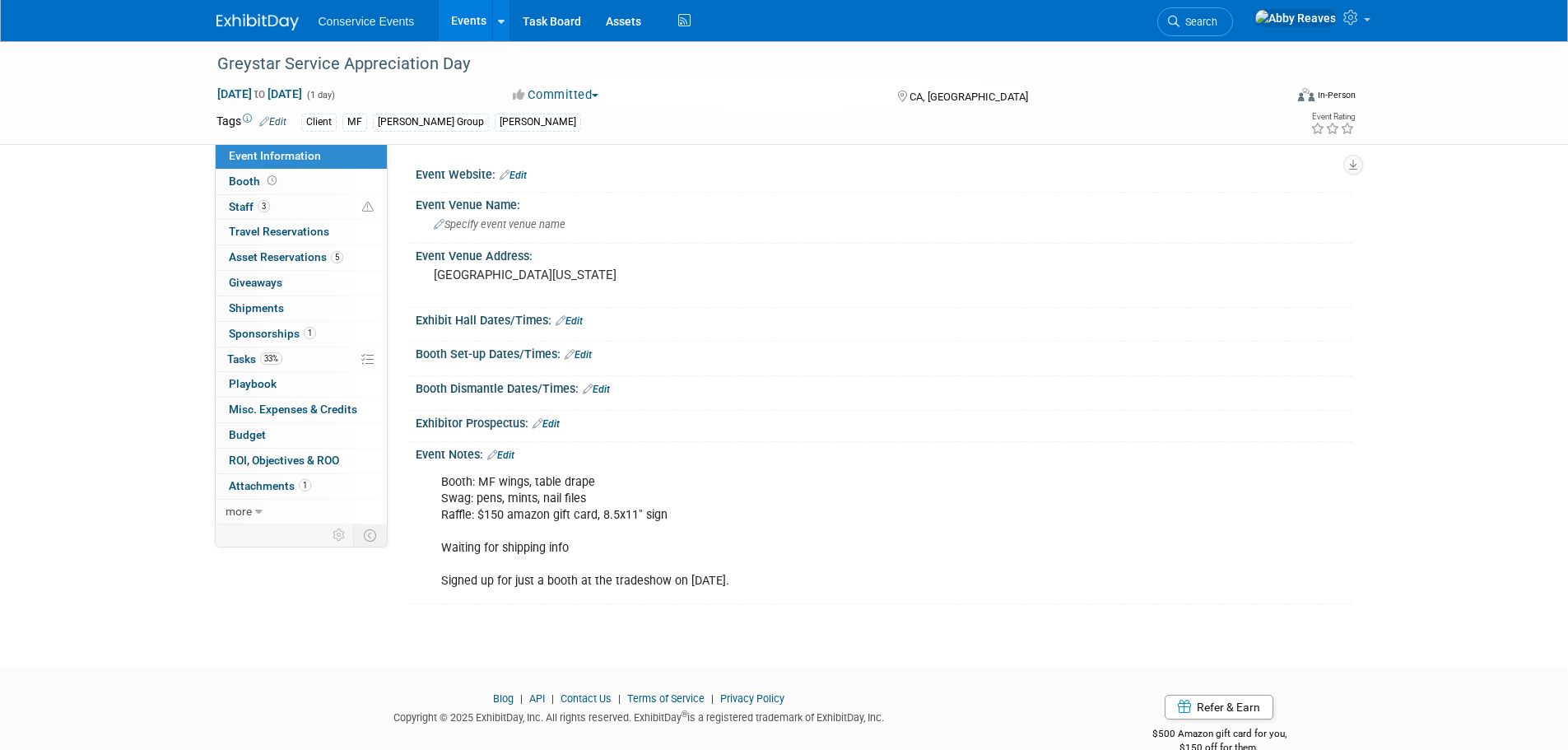
drag, startPoint x: 466, startPoint y: 28, endPoint x: 472, endPoint y: 44, distance: 17.1
click at [466, 28] on link "Events" at bounding box center [469, 21] width 60 height 41
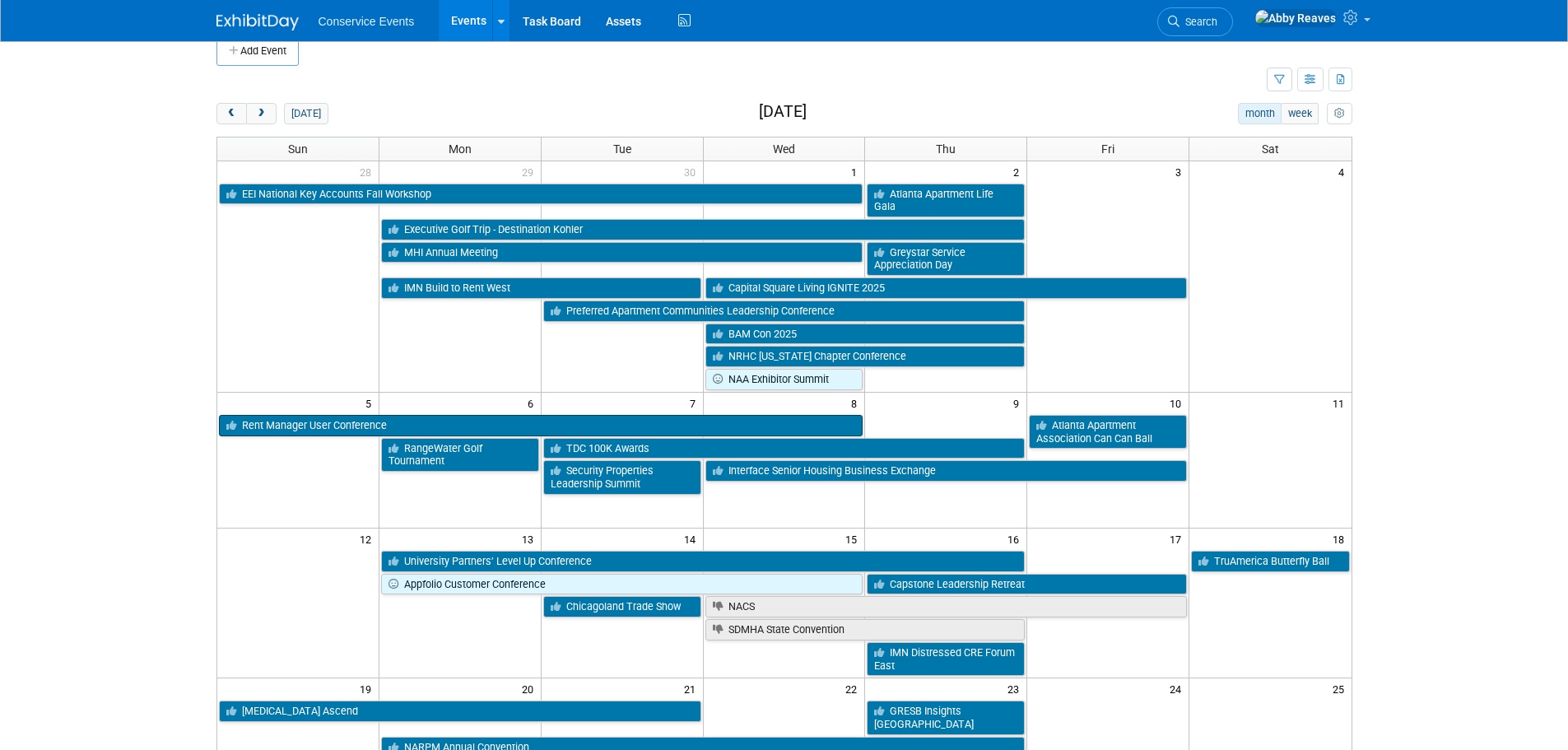
scroll to position [83, 0]
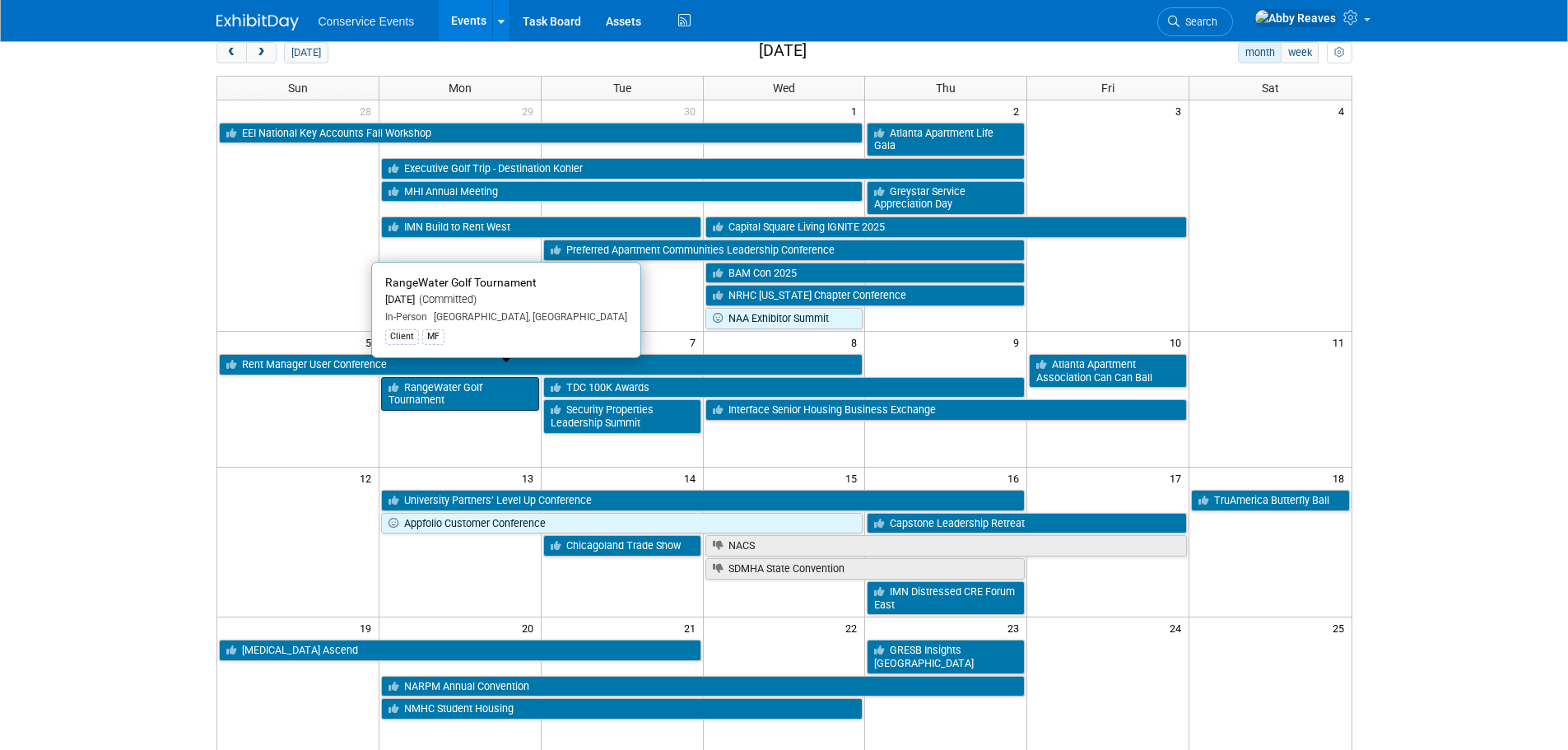
click at [410, 382] on link "RangeWater Golf Tournament" at bounding box center [460, 394] width 158 height 33
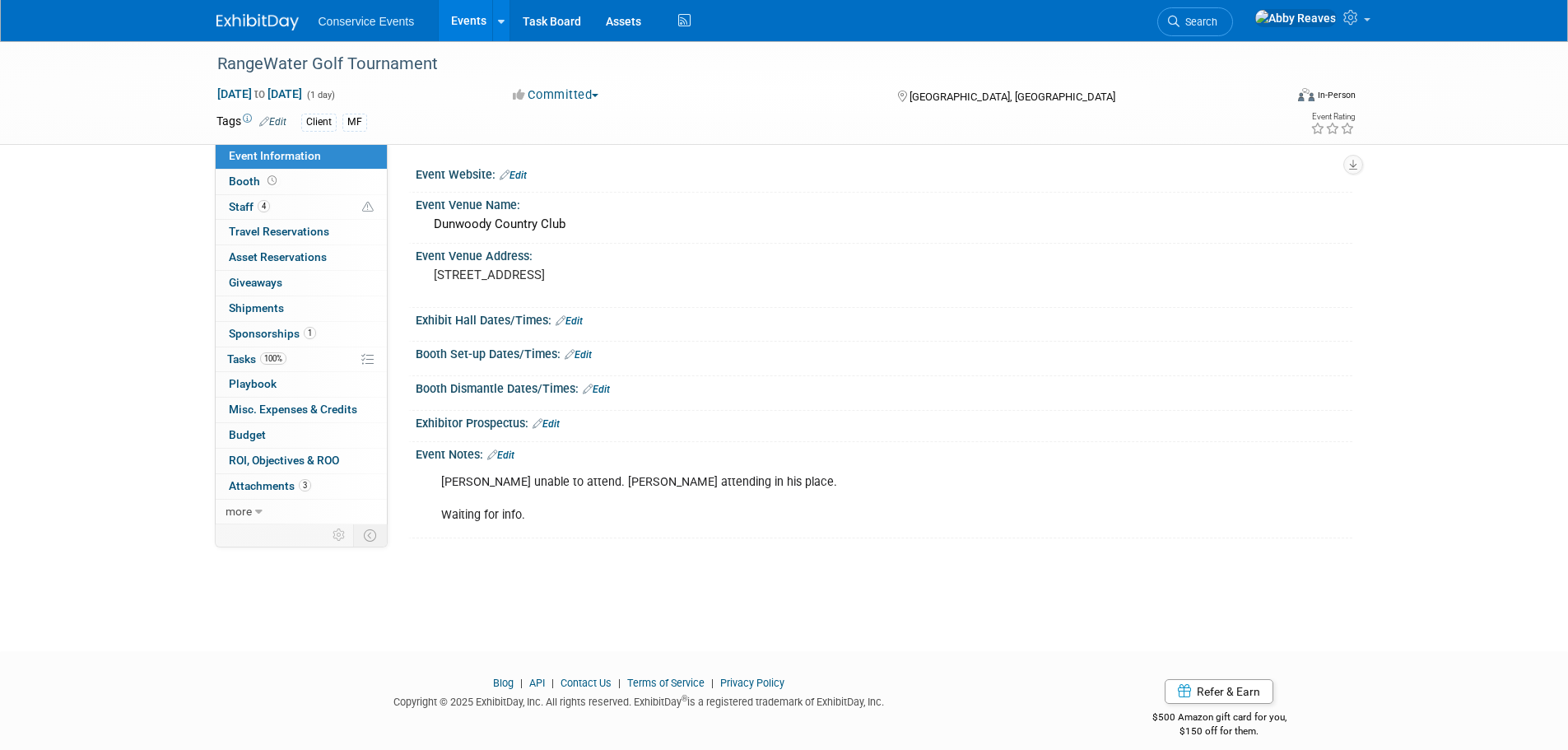
click at [446, 26] on link "Events" at bounding box center [469, 21] width 60 height 41
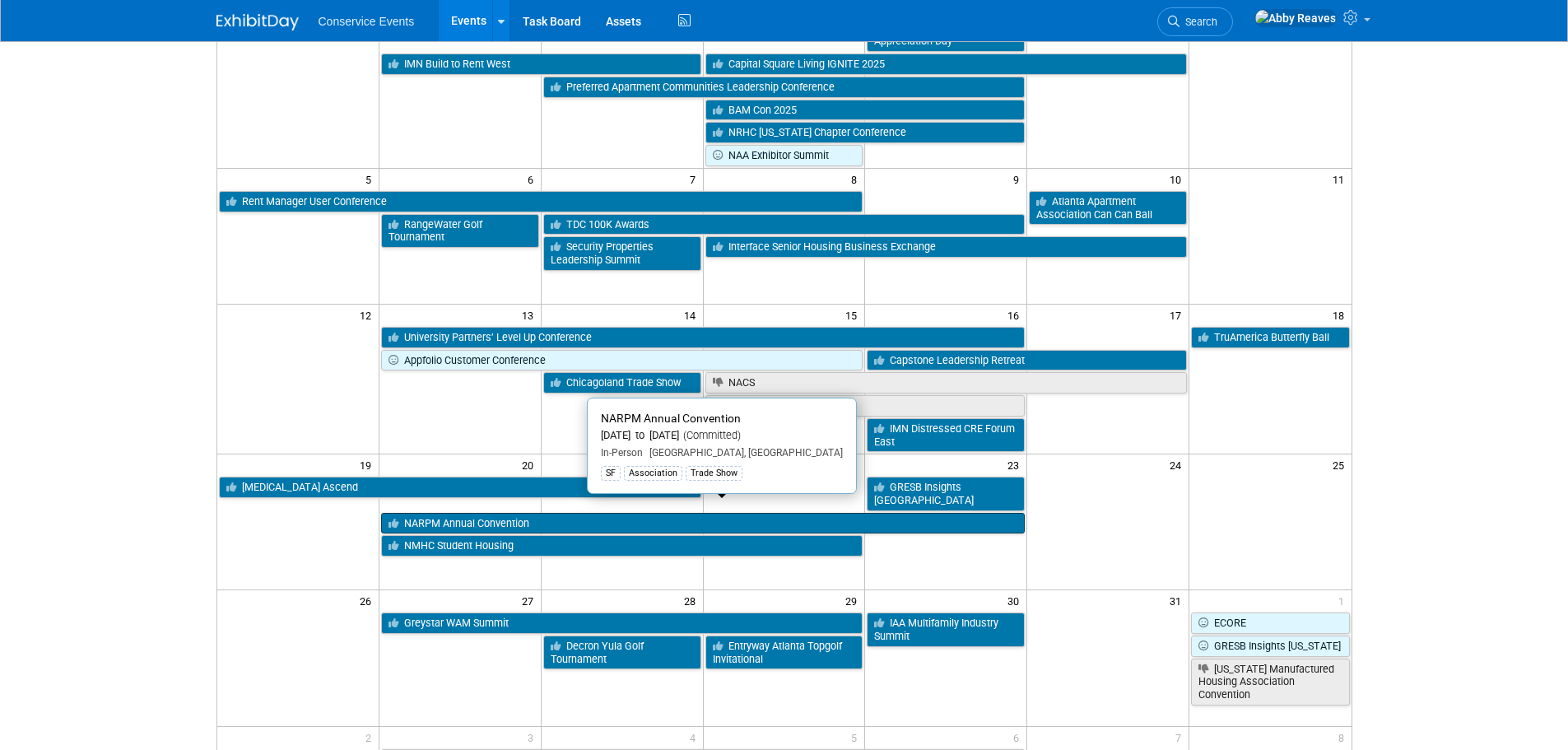
scroll to position [247, 0]
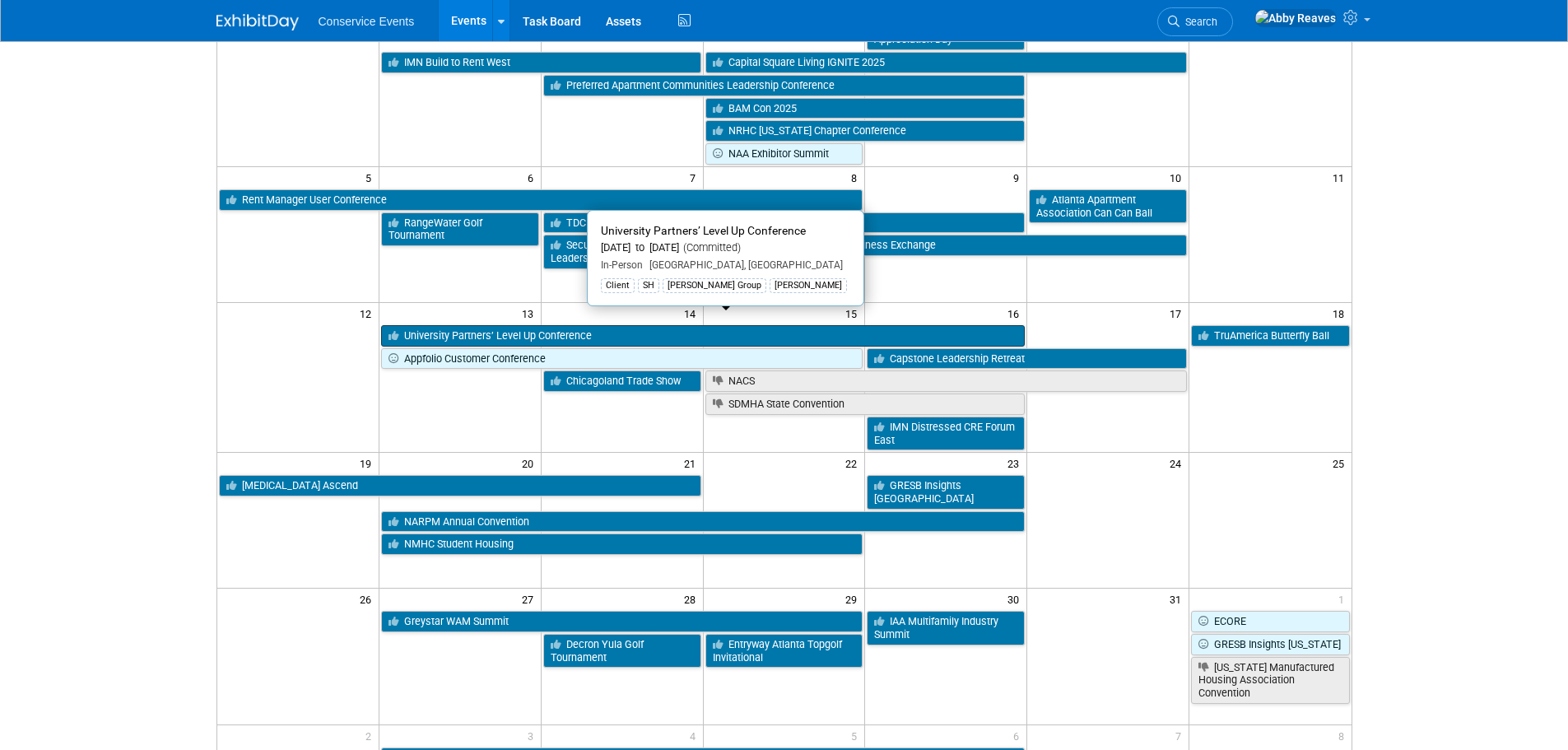
click at [649, 325] on link "University Partners’ Level Up Conference" at bounding box center [703, 336] width 644 height 22
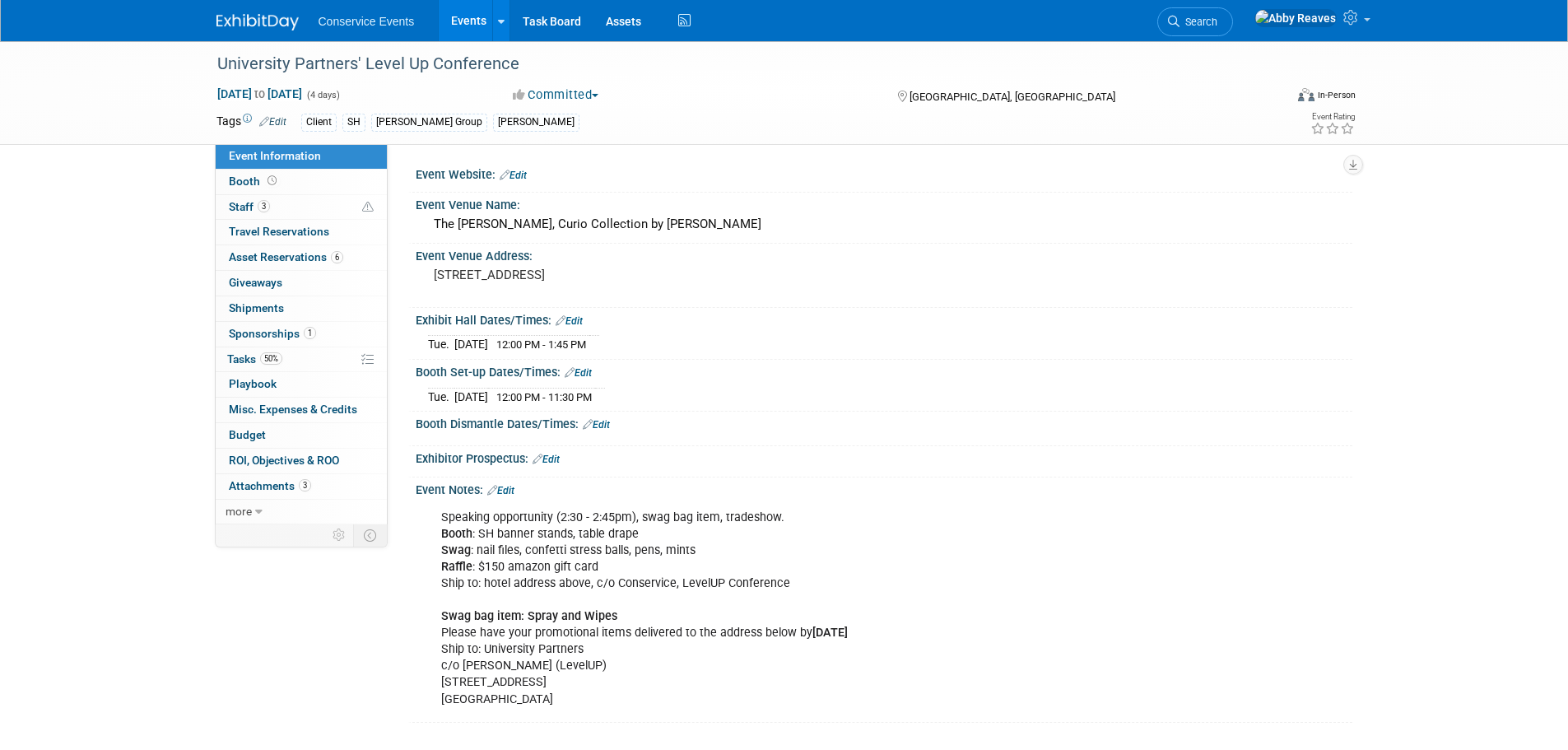
click at [460, 32] on link "Events" at bounding box center [469, 21] width 60 height 41
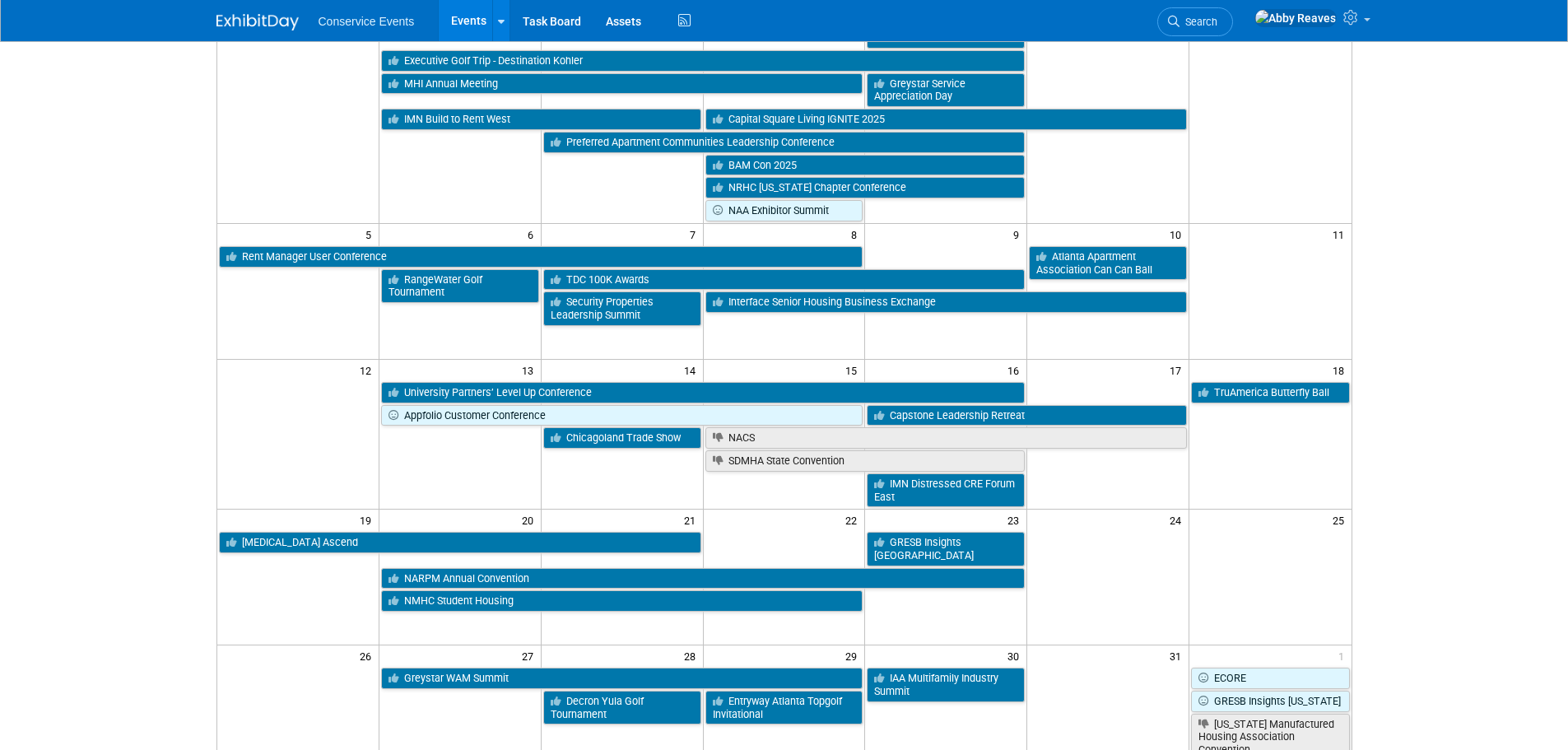
scroll to position [247, 0]
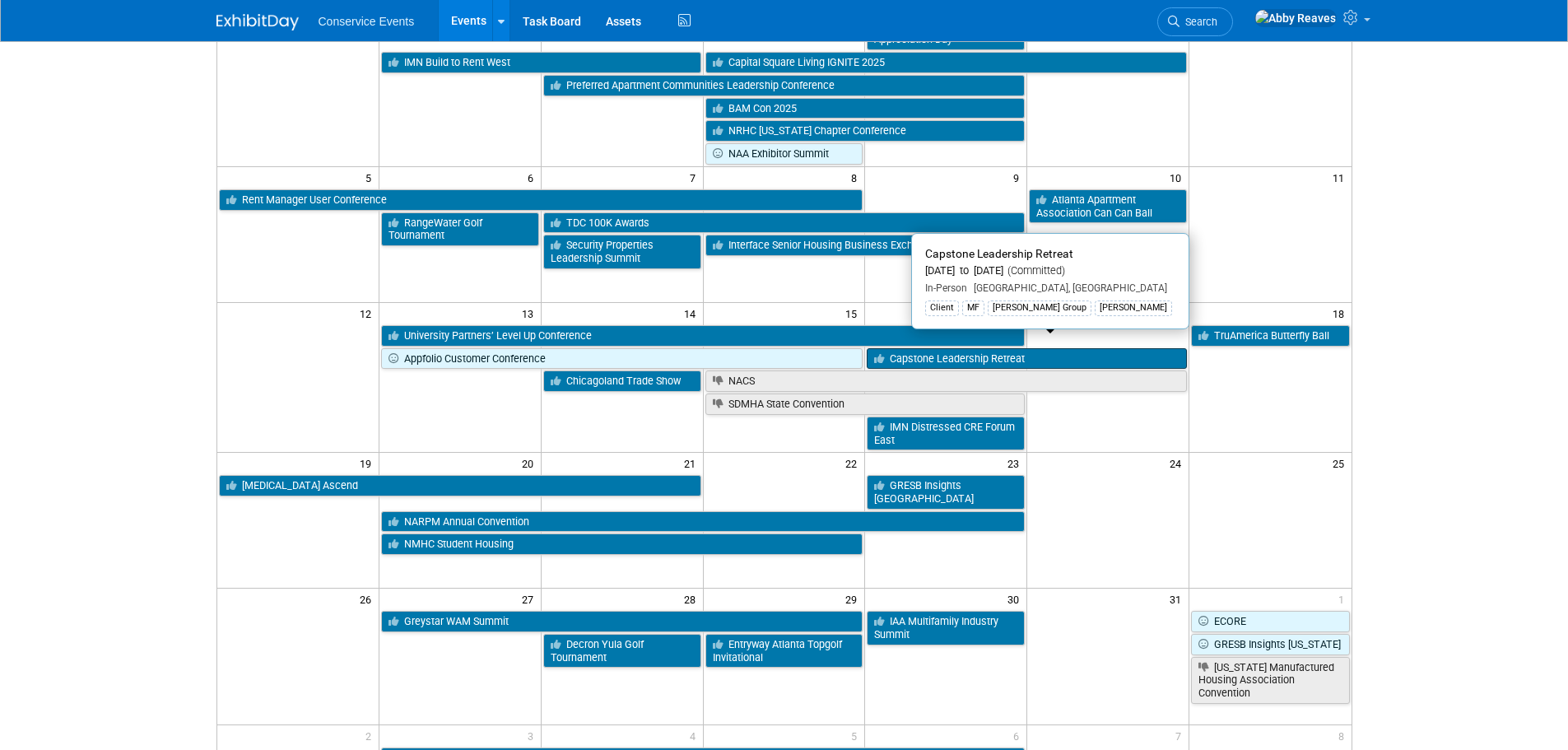
click at [1062, 349] on link "Capstone Leadership Retreat" at bounding box center [1026, 359] width 320 height 22
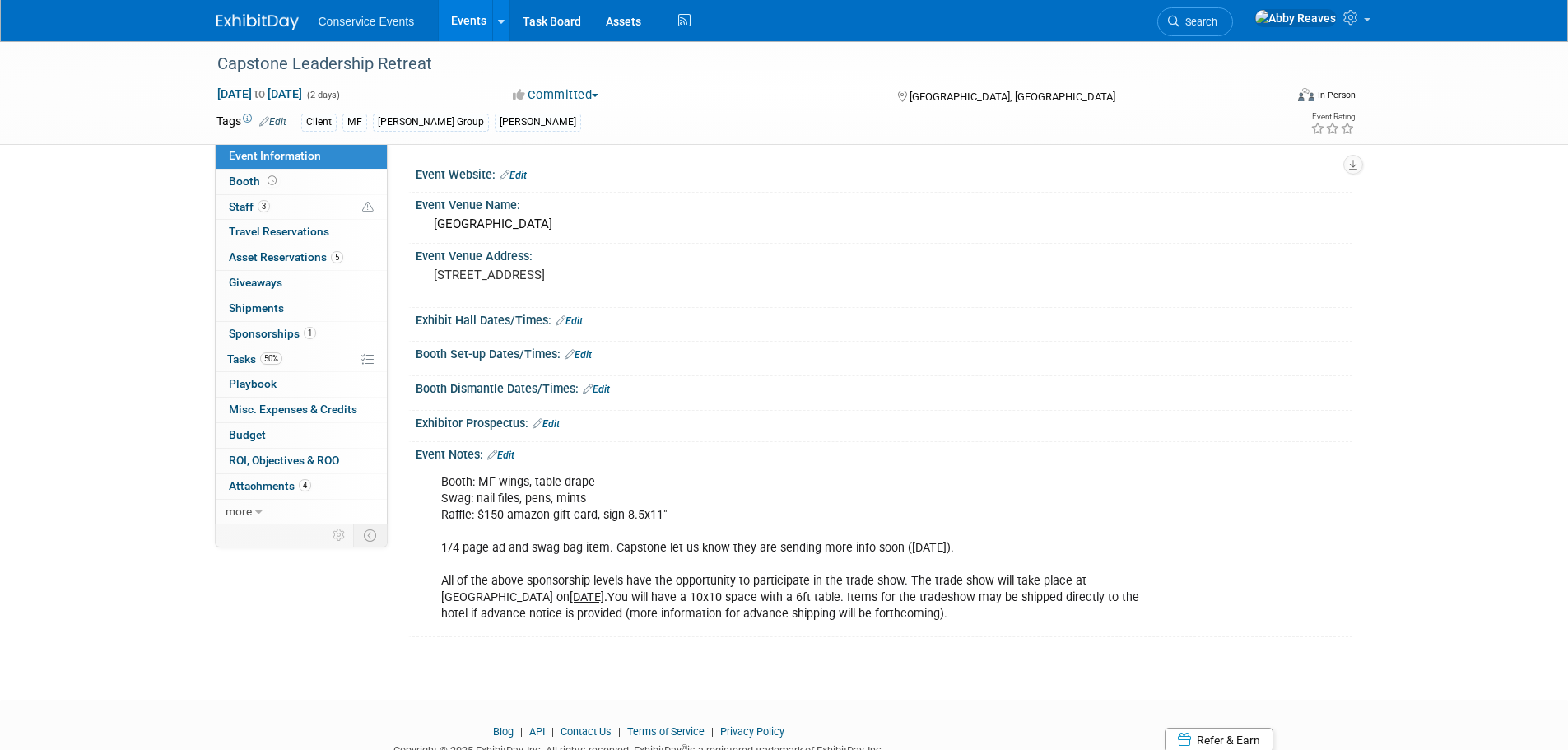
click at [470, 28] on link "Events" at bounding box center [469, 21] width 60 height 41
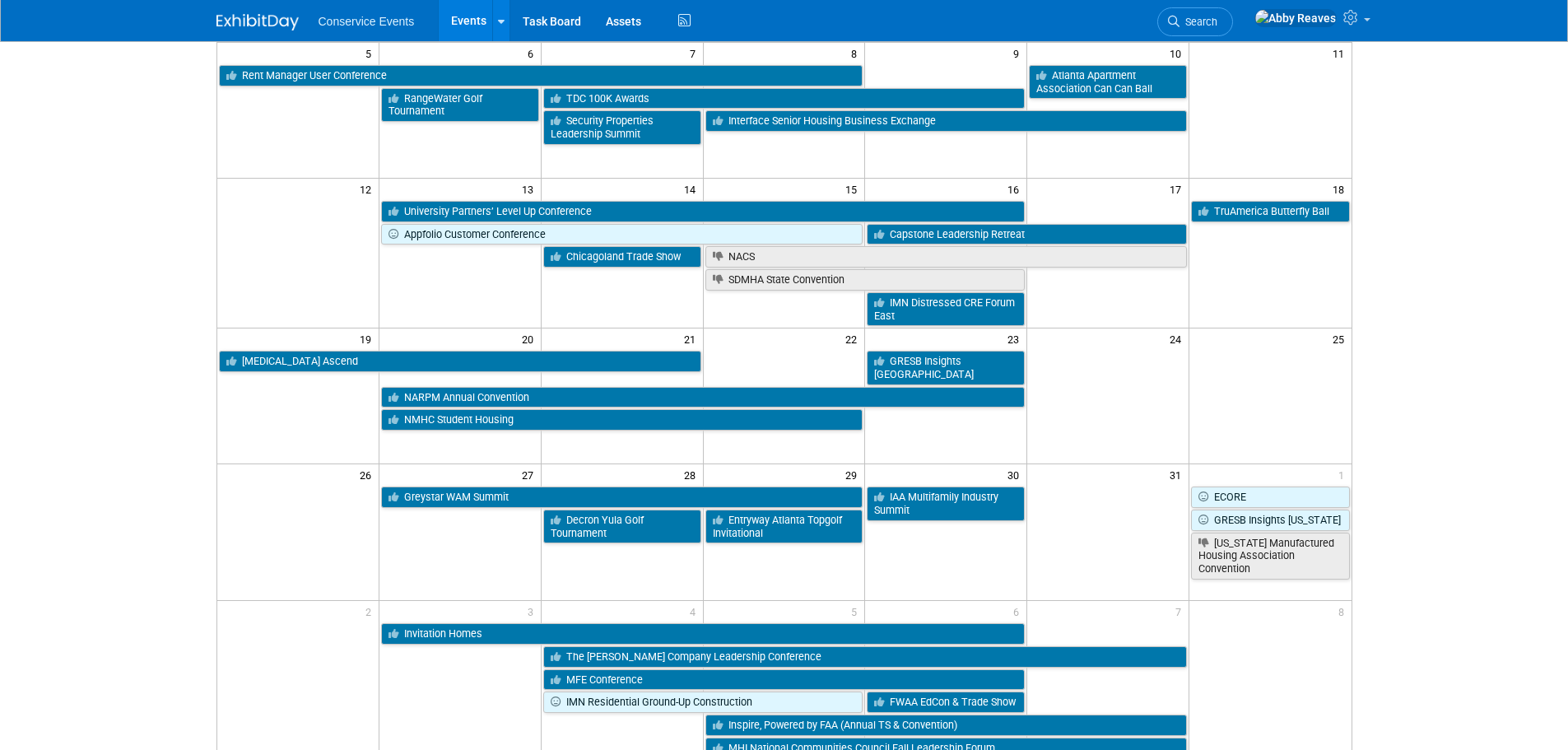
scroll to position [411, 0]
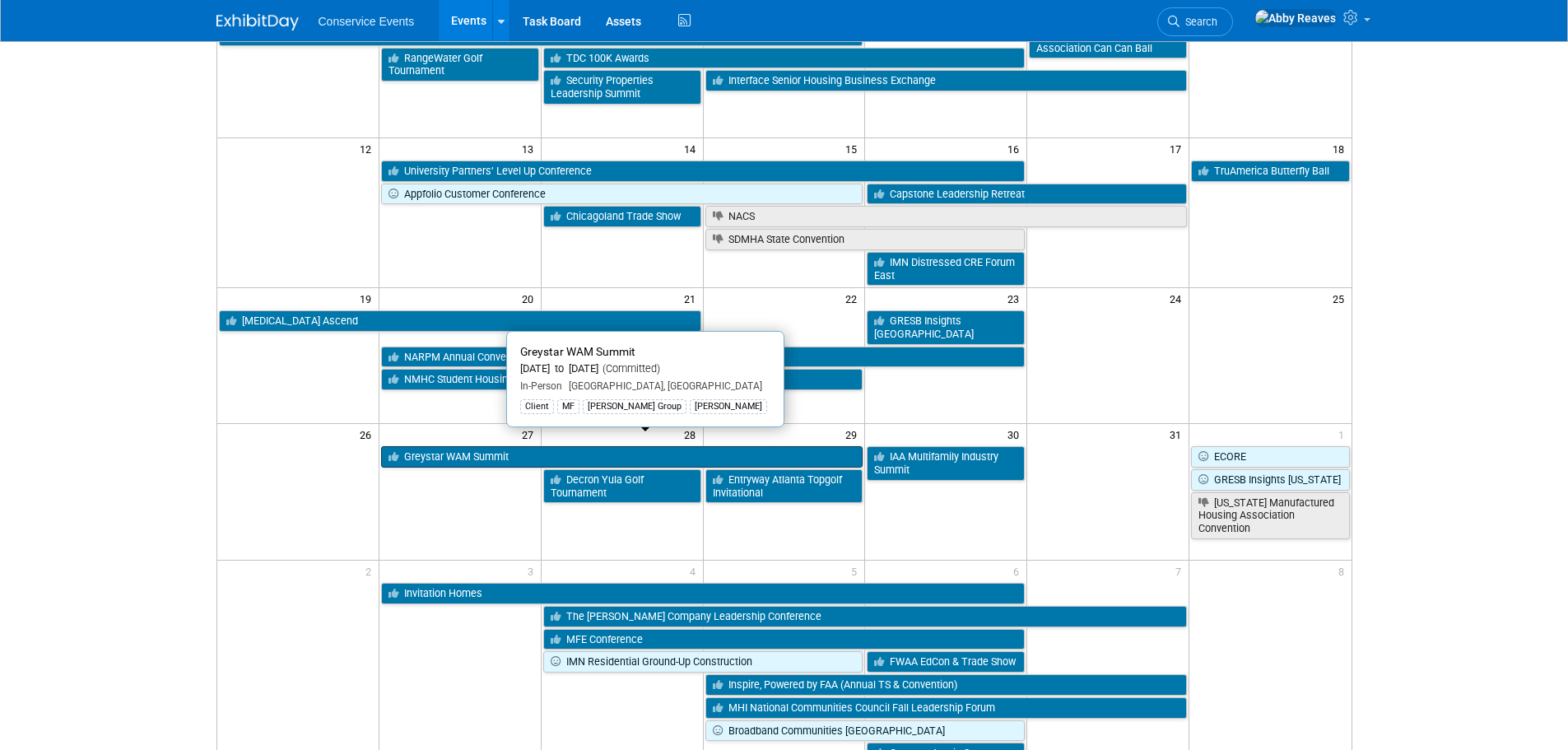
click at [768, 449] on link "Greystar WAM Summit" at bounding box center [622, 457] width 482 height 22
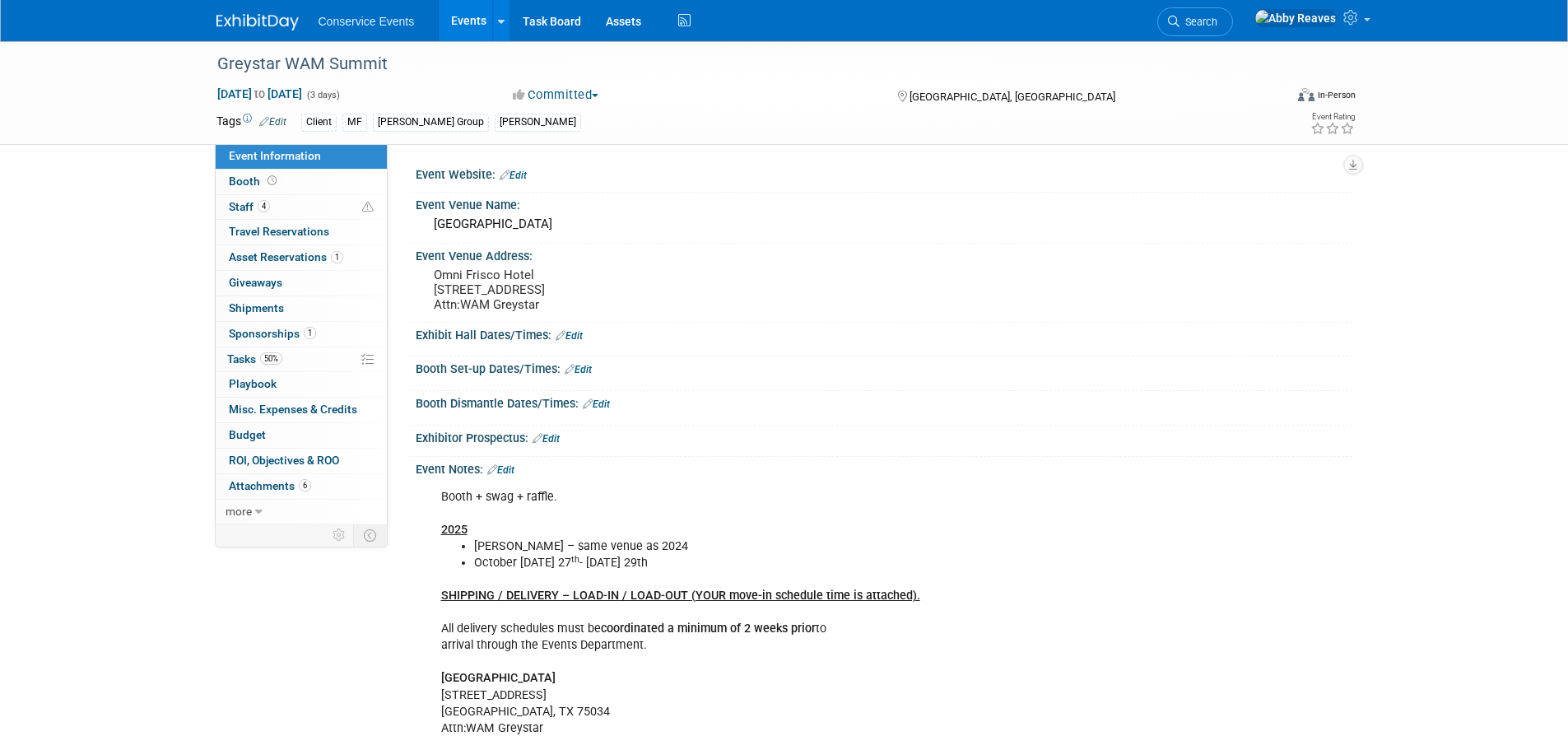
click at [462, 26] on link "Events" at bounding box center [469, 21] width 60 height 41
